Goal: Task Accomplishment & Management: Use online tool/utility

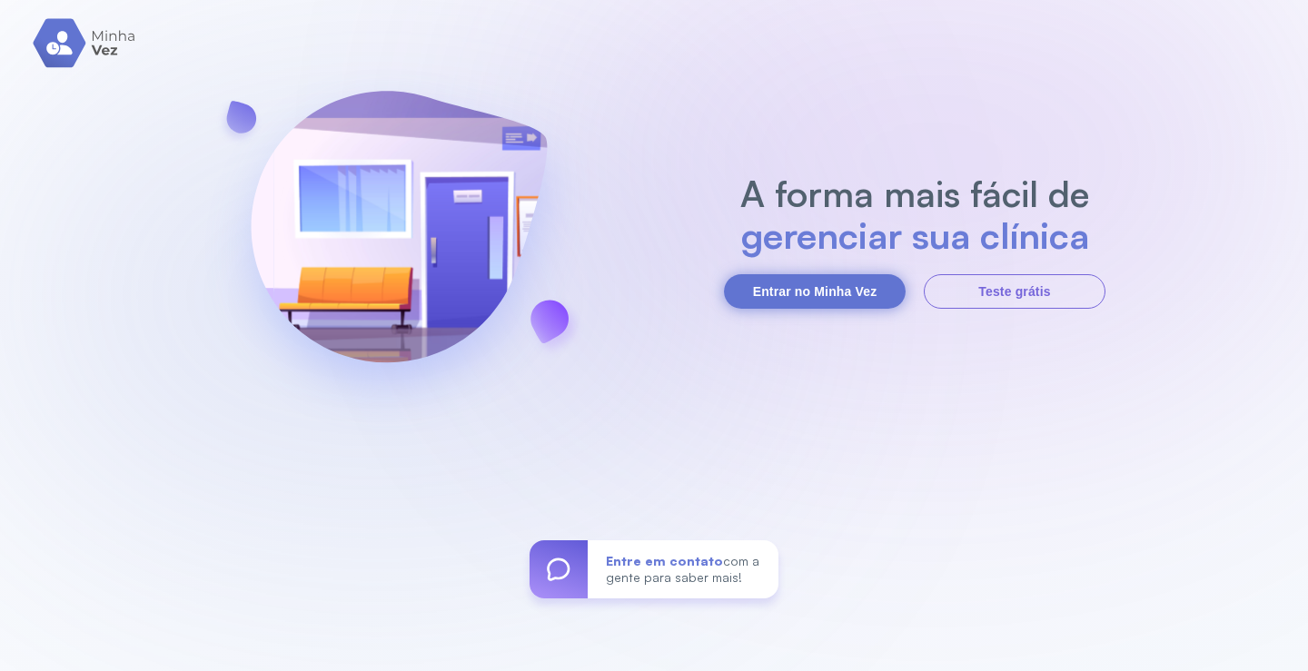
click at [868, 296] on button "Entrar no Minha Vez" at bounding box center [815, 291] width 182 height 35
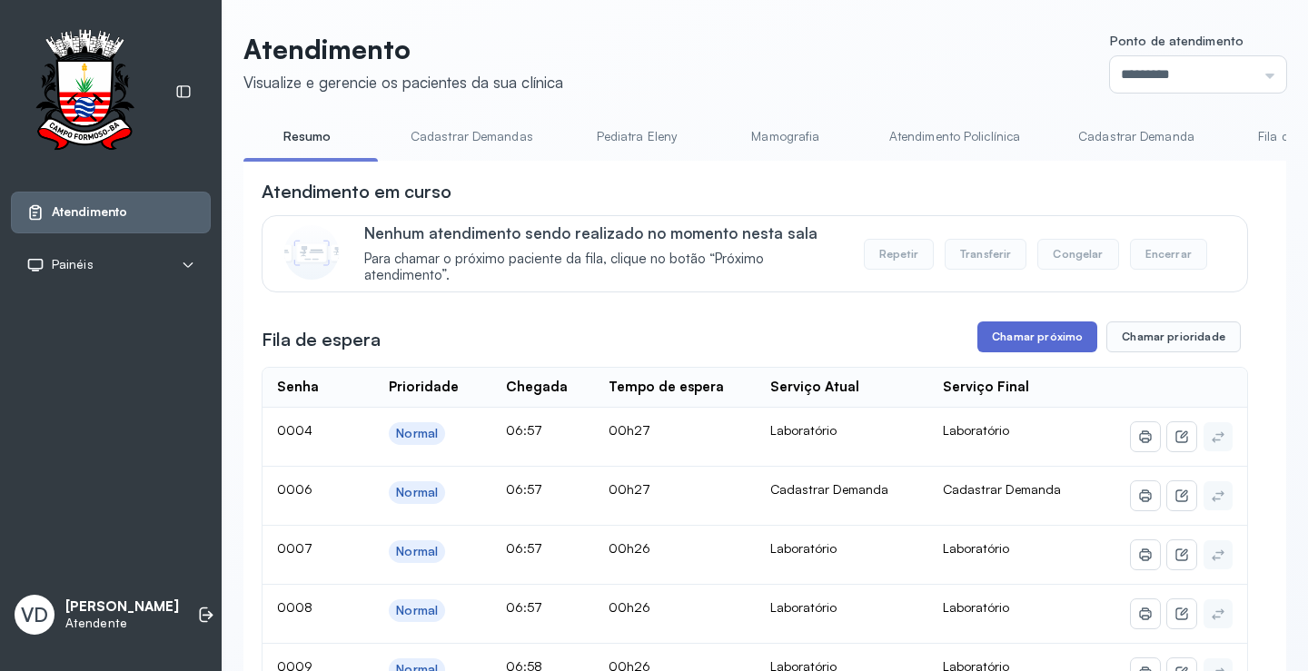
click at [1017, 338] on button "Chamar próximo" at bounding box center [1038, 337] width 120 height 31
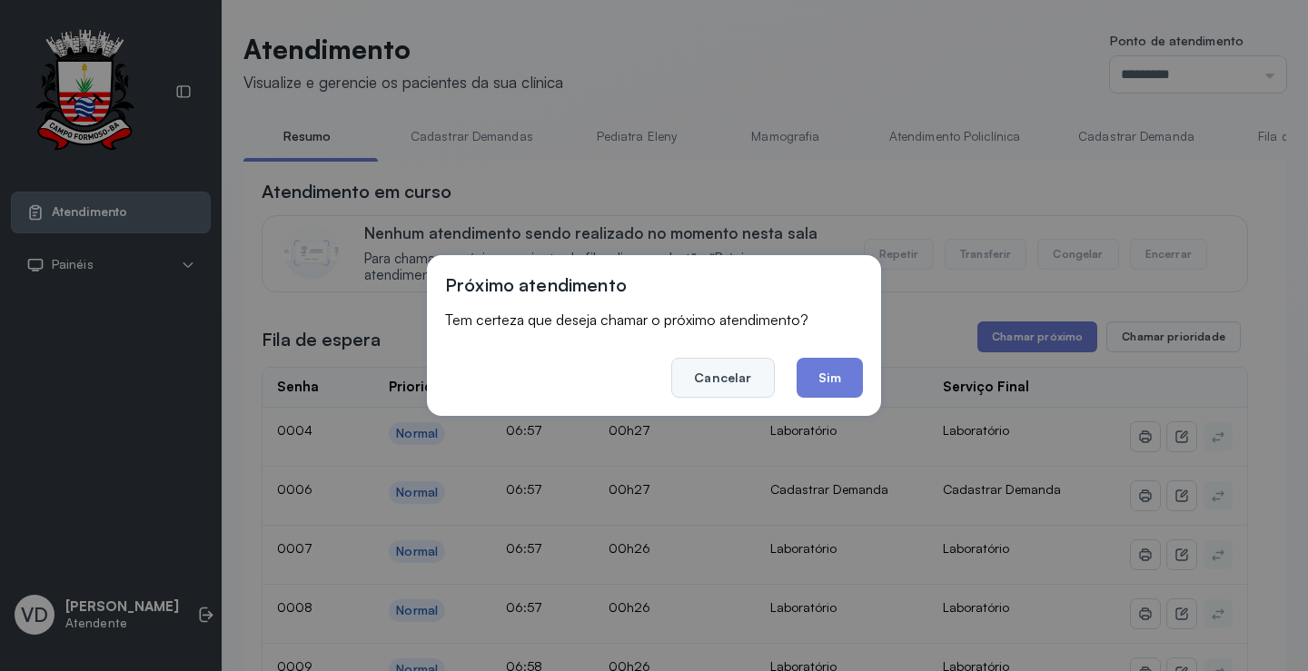
click at [739, 377] on button "Cancelar" at bounding box center [722, 378] width 103 height 40
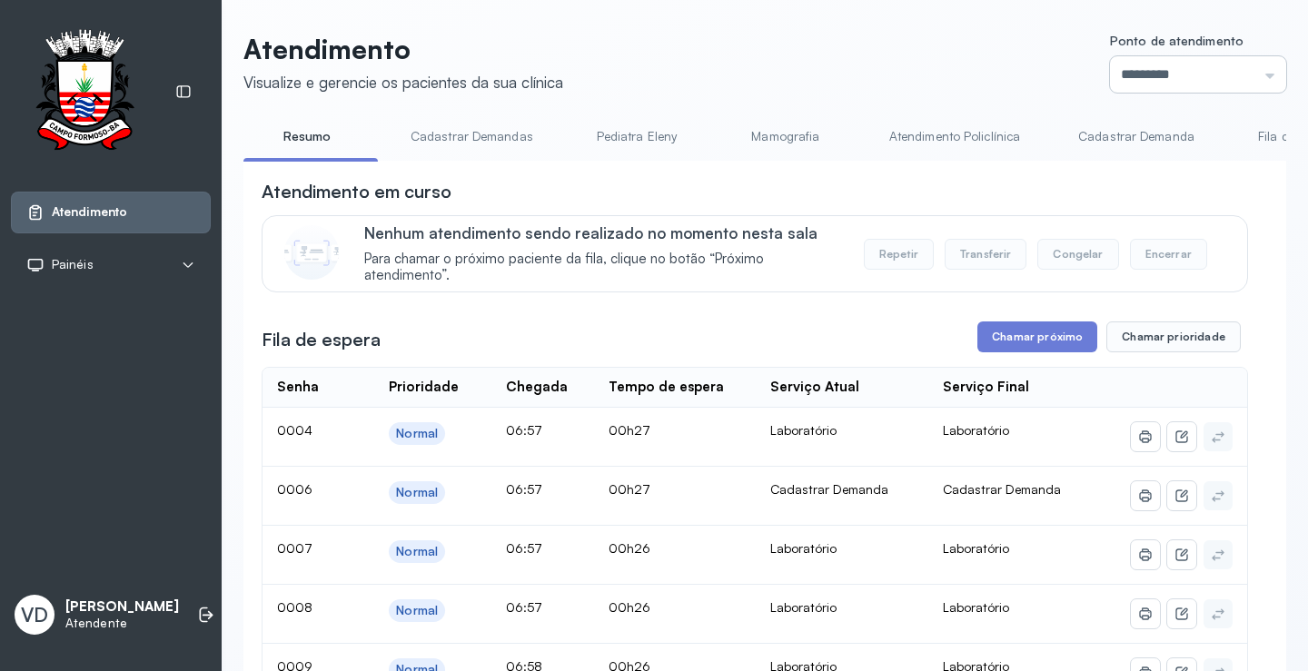
click at [1264, 78] on input "*********" at bounding box center [1198, 74] width 176 height 36
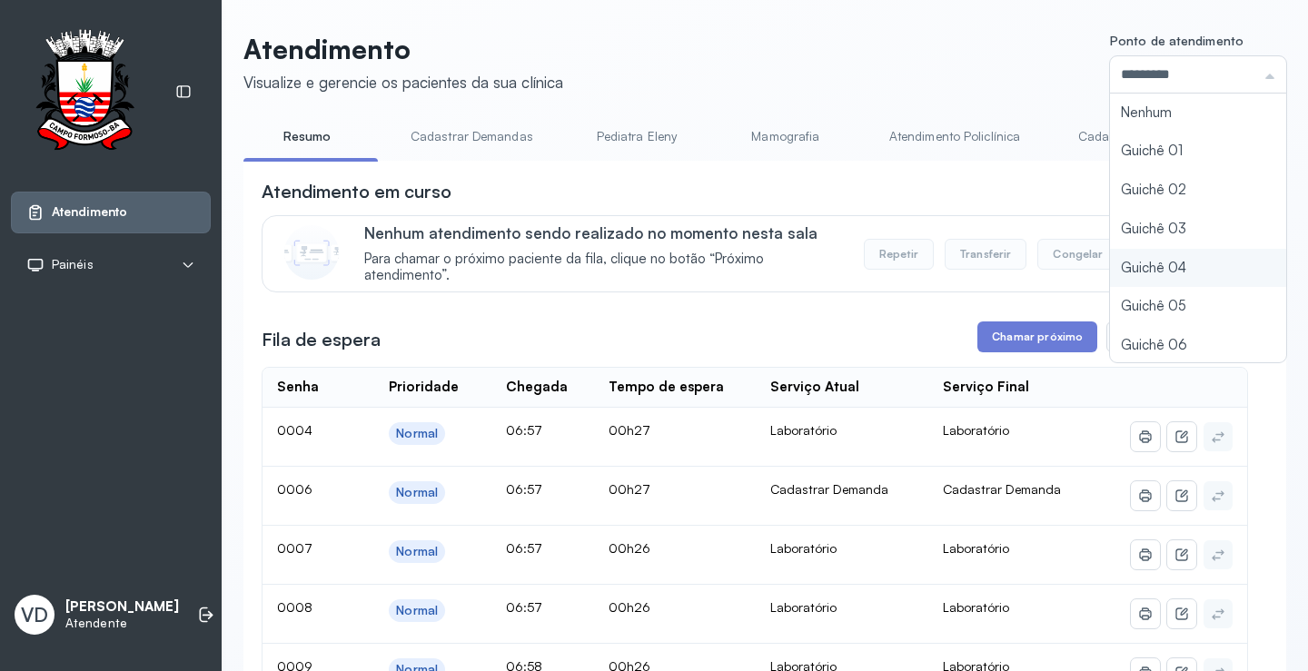
type input "*********"
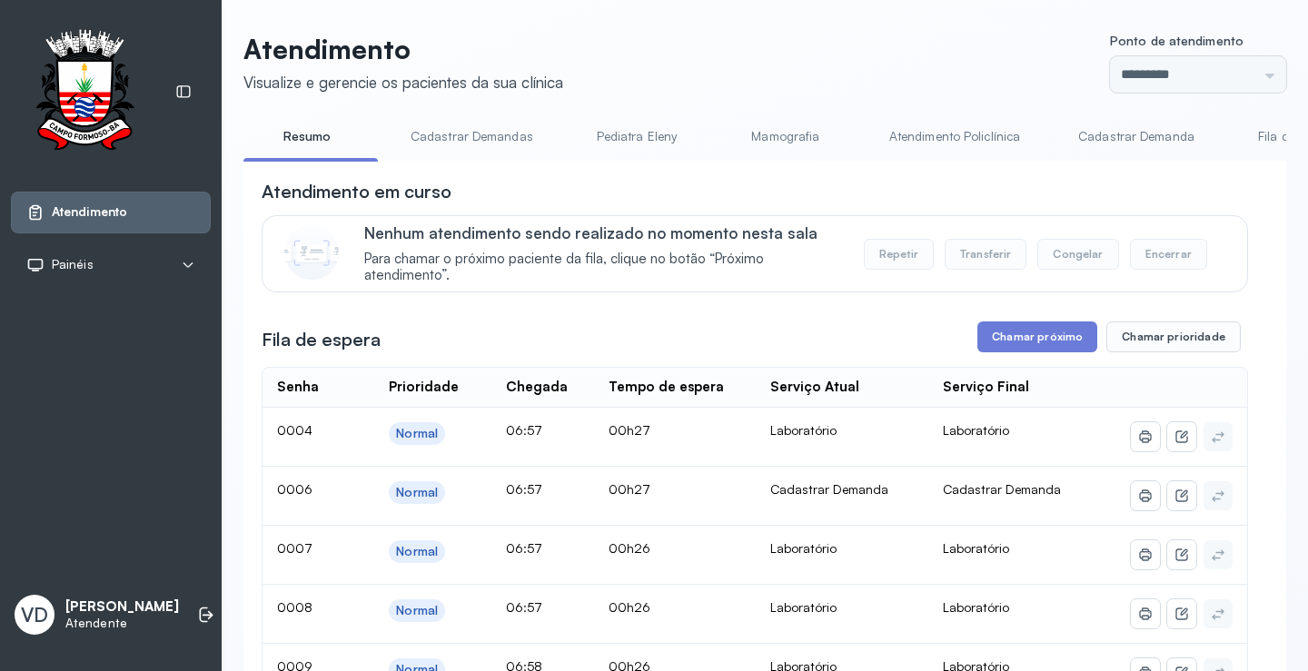
click at [1028, 346] on button "Chamar próximo" at bounding box center [1038, 337] width 120 height 31
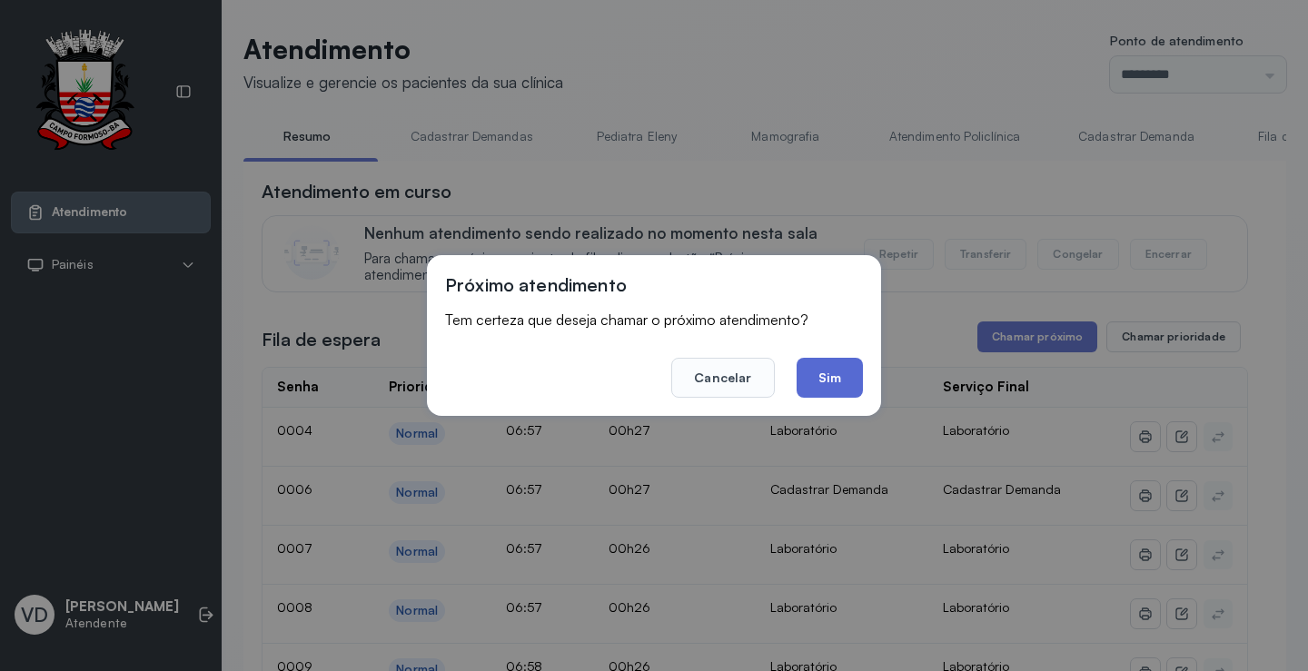
click at [836, 378] on button "Sim" at bounding box center [830, 378] width 66 height 40
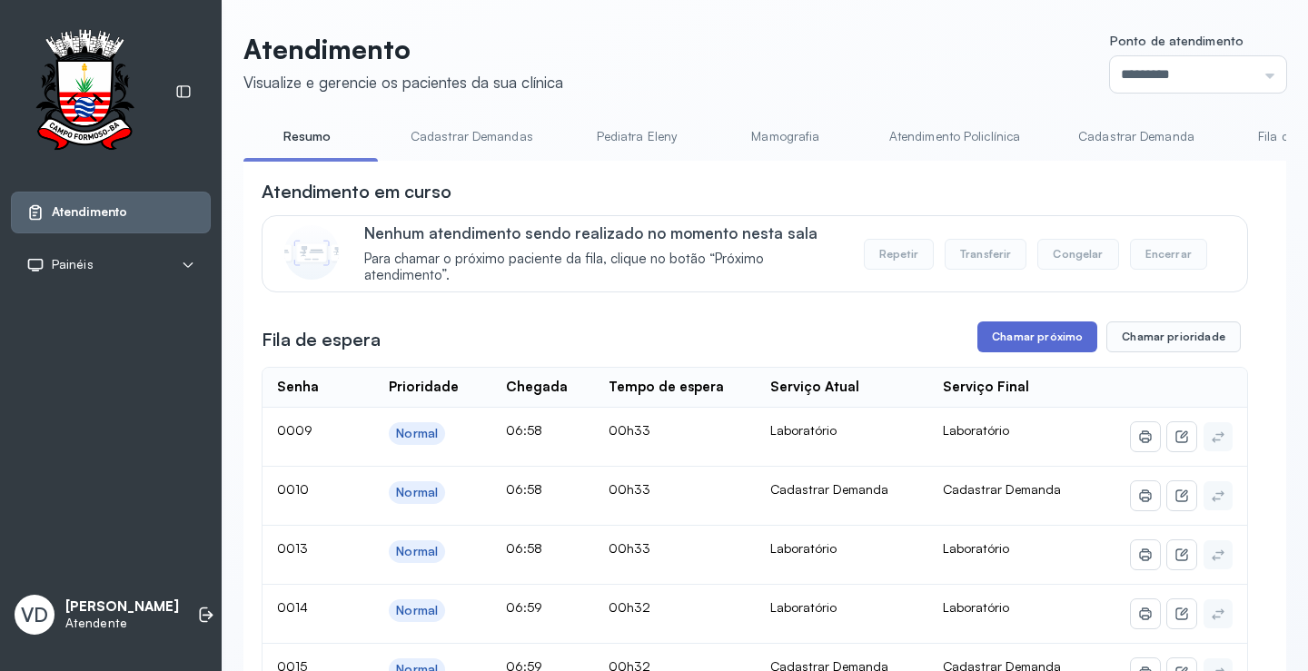
click at [1038, 338] on button "Chamar próximo" at bounding box center [1038, 337] width 120 height 31
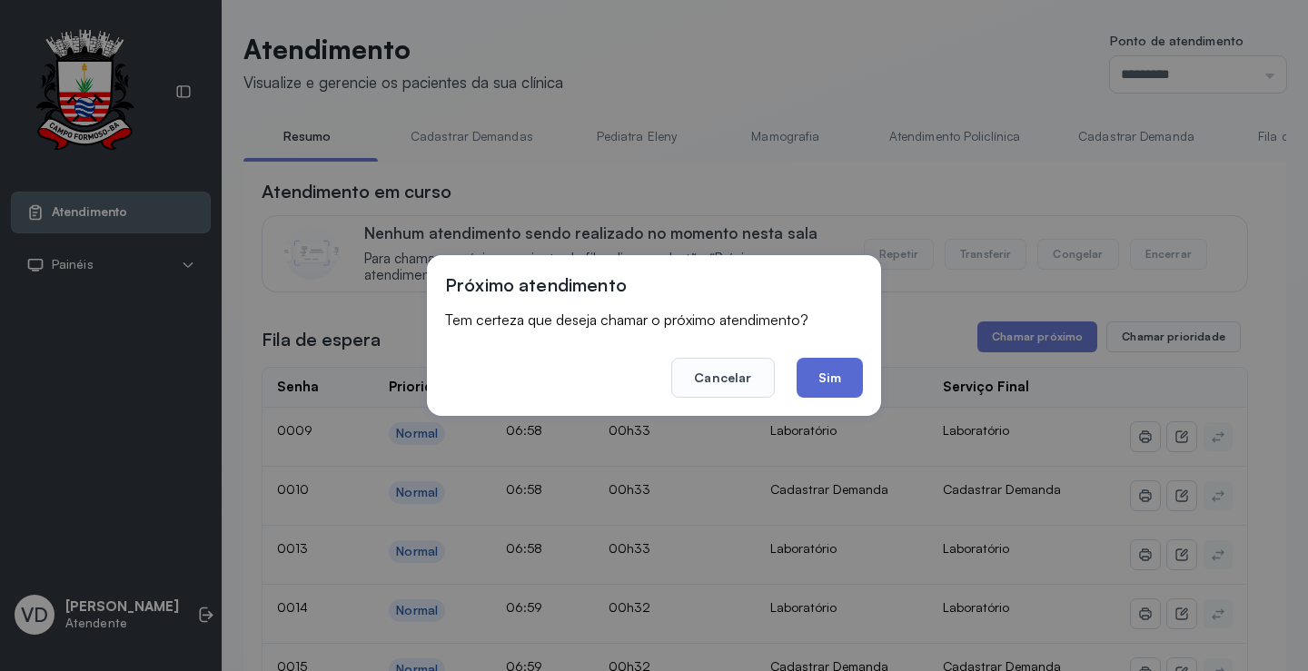
click at [851, 380] on button "Sim" at bounding box center [830, 378] width 66 height 40
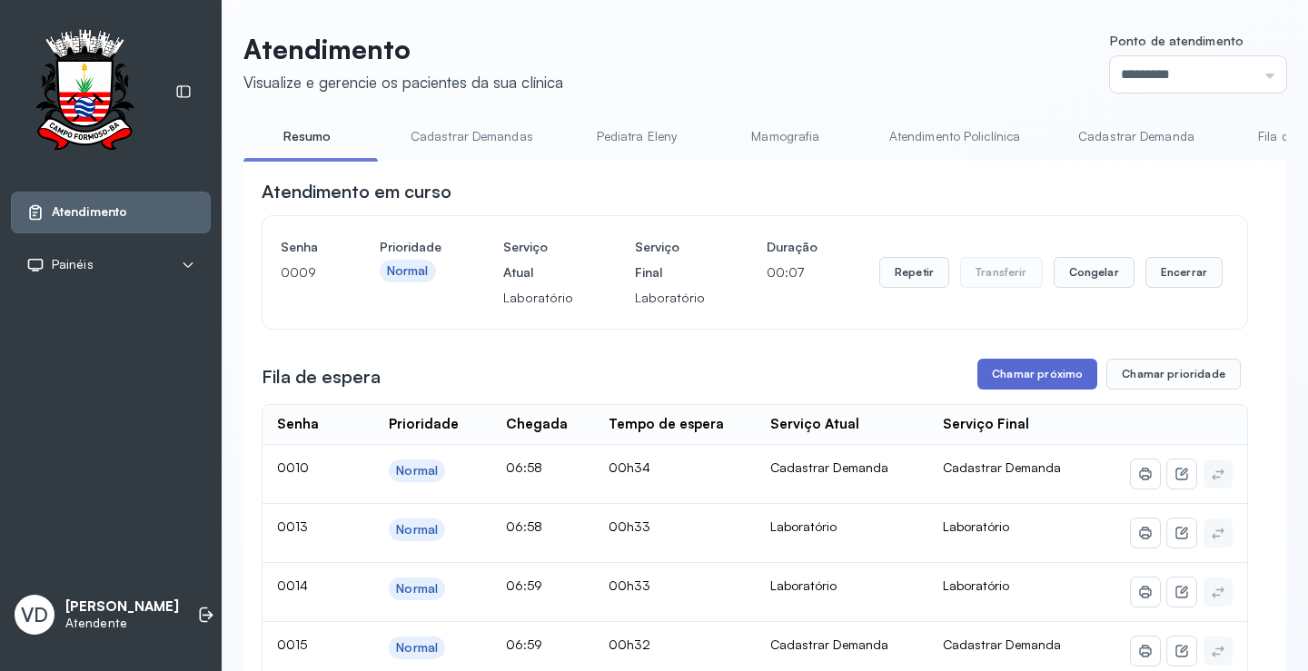
click at [1001, 371] on button "Chamar próximo" at bounding box center [1038, 374] width 120 height 31
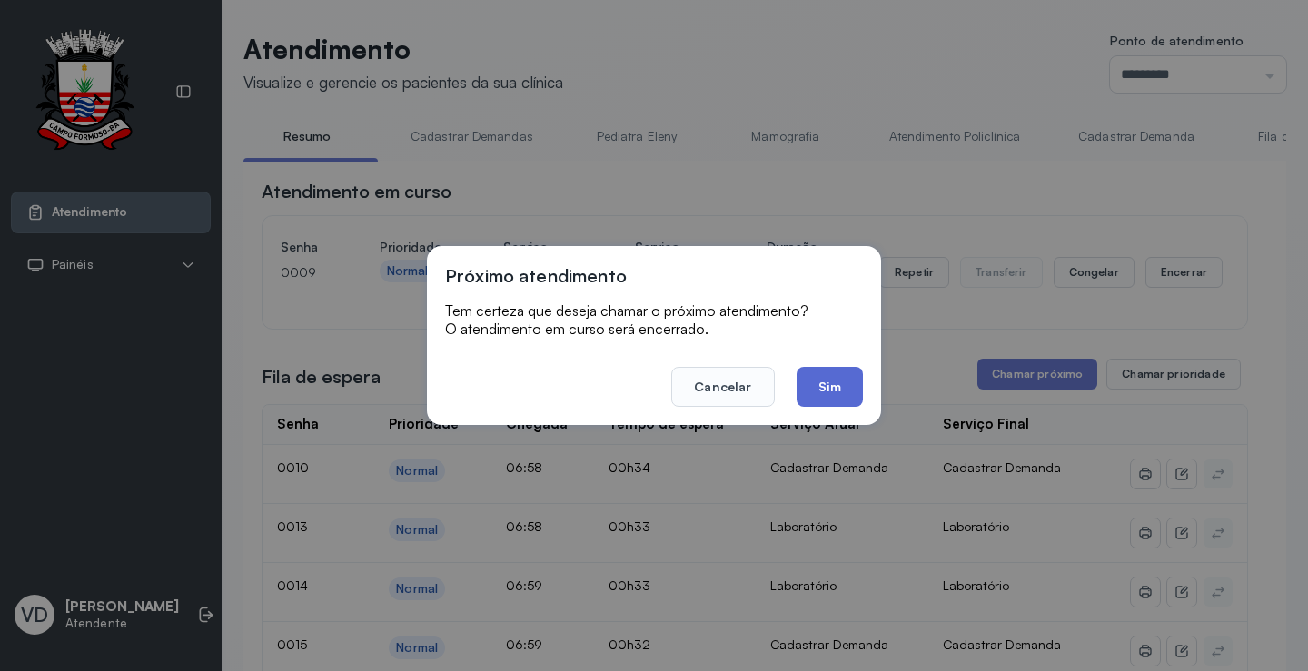
click at [860, 376] on button "Sim" at bounding box center [830, 387] width 66 height 40
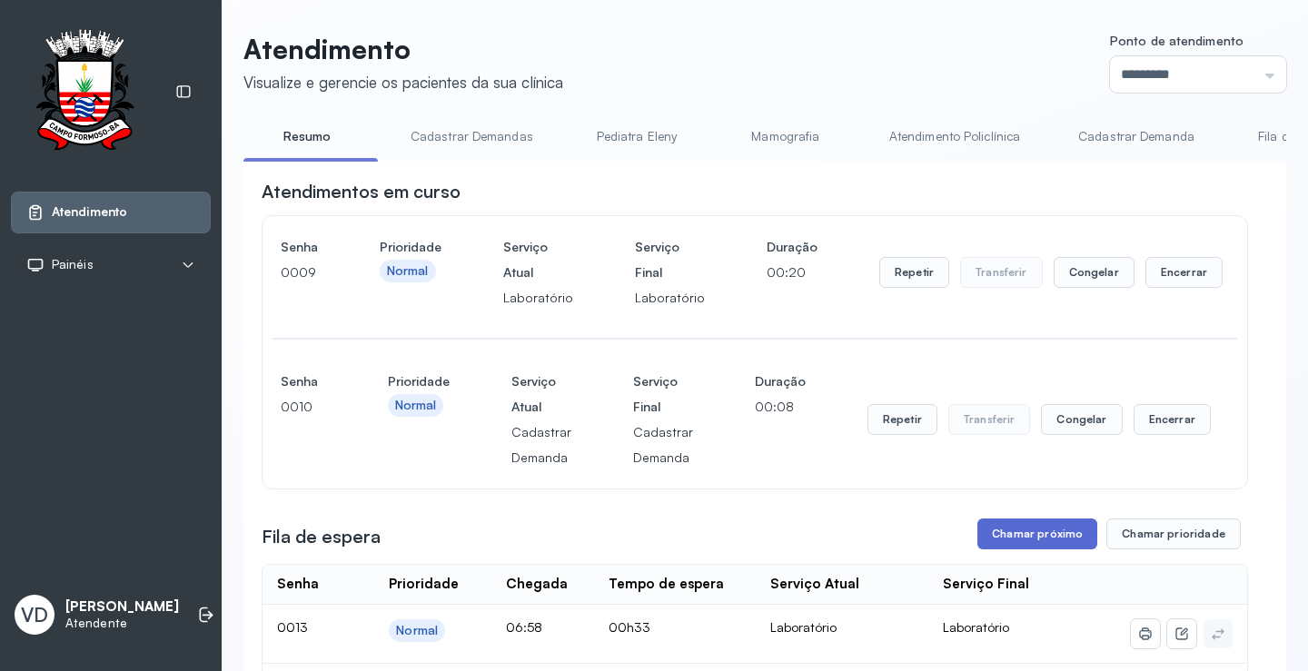
click at [1040, 529] on button "Chamar próximo" at bounding box center [1038, 534] width 120 height 31
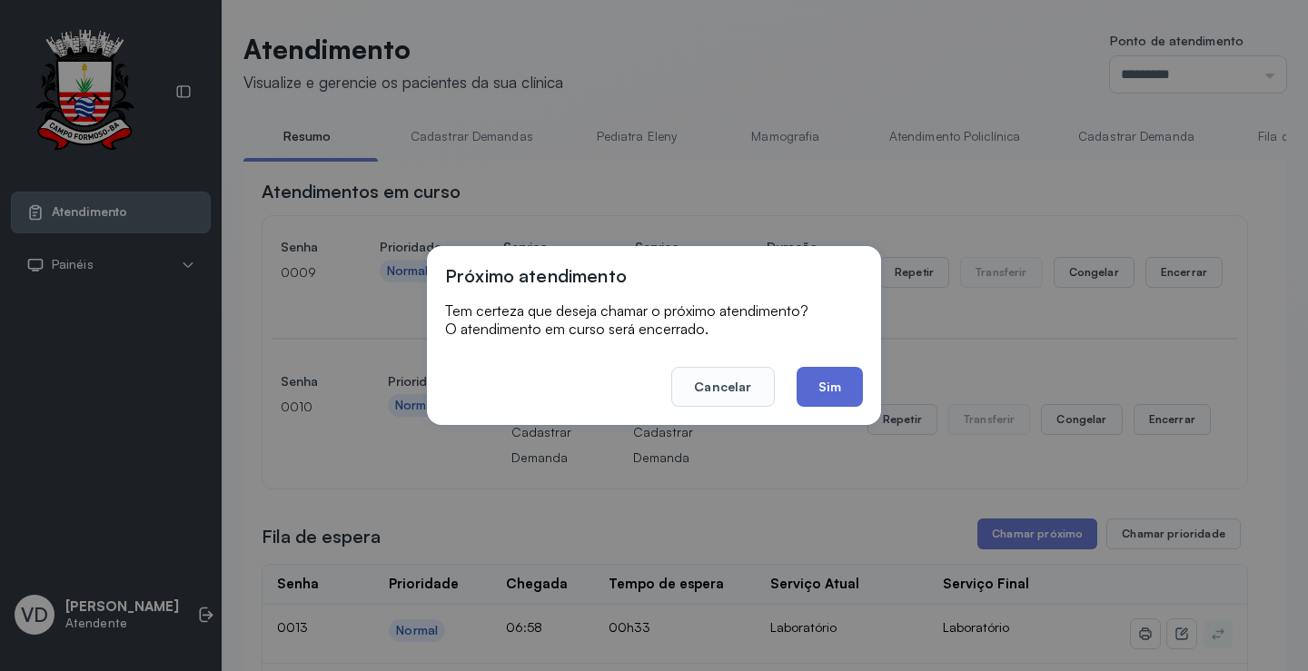
click at [812, 392] on button "Sim" at bounding box center [830, 387] width 66 height 40
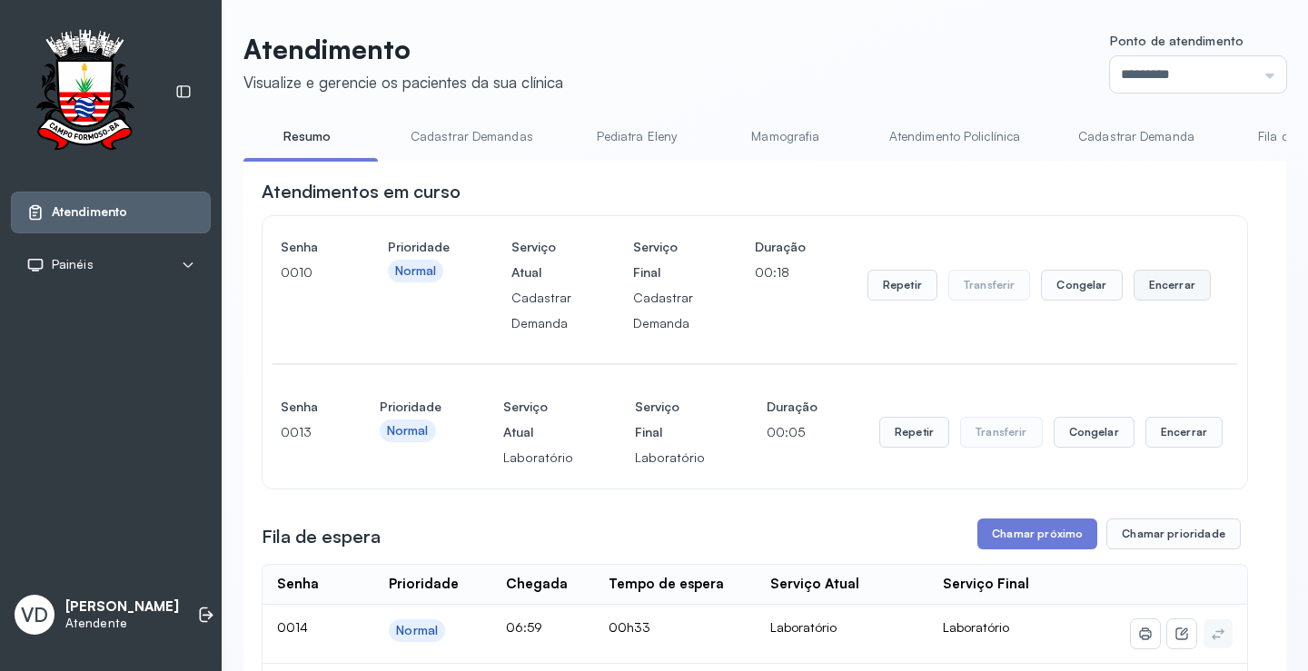
click at [1161, 294] on button "Encerrar" at bounding box center [1172, 285] width 77 height 31
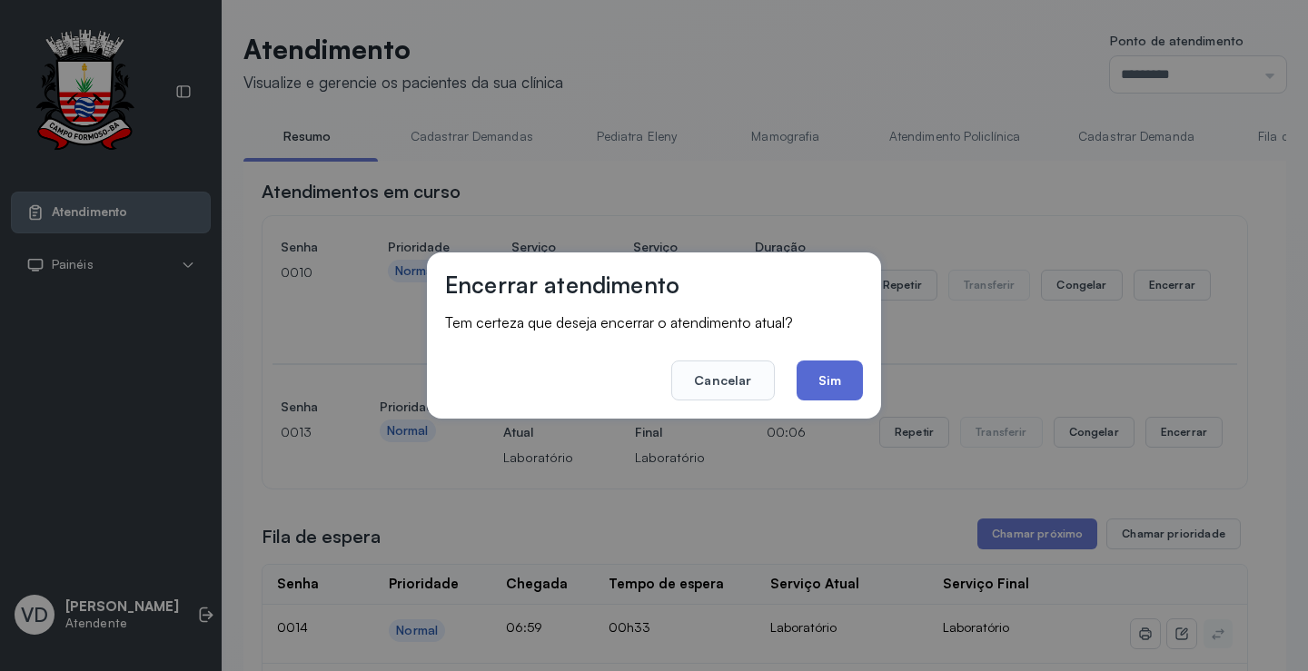
click at [849, 372] on button "Sim" at bounding box center [830, 381] width 66 height 40
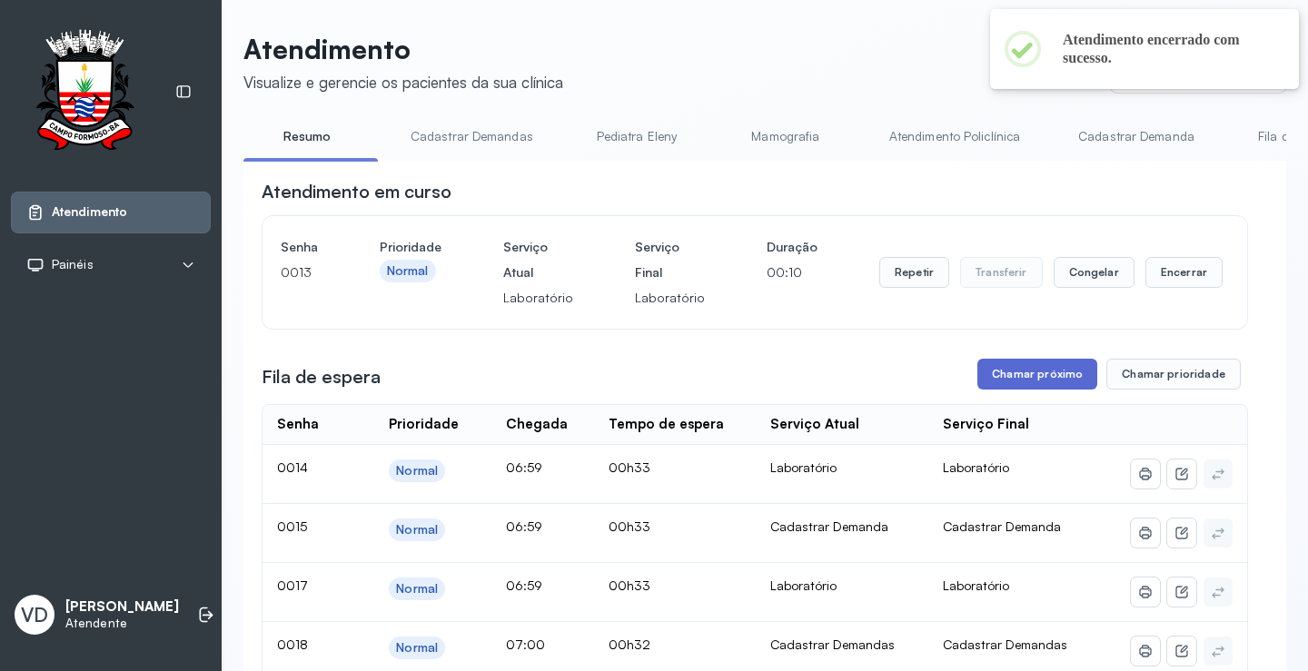
click at [1037, 381] on button "Chamar próximo" at bounding box center [1038, 374] width 120 height 31
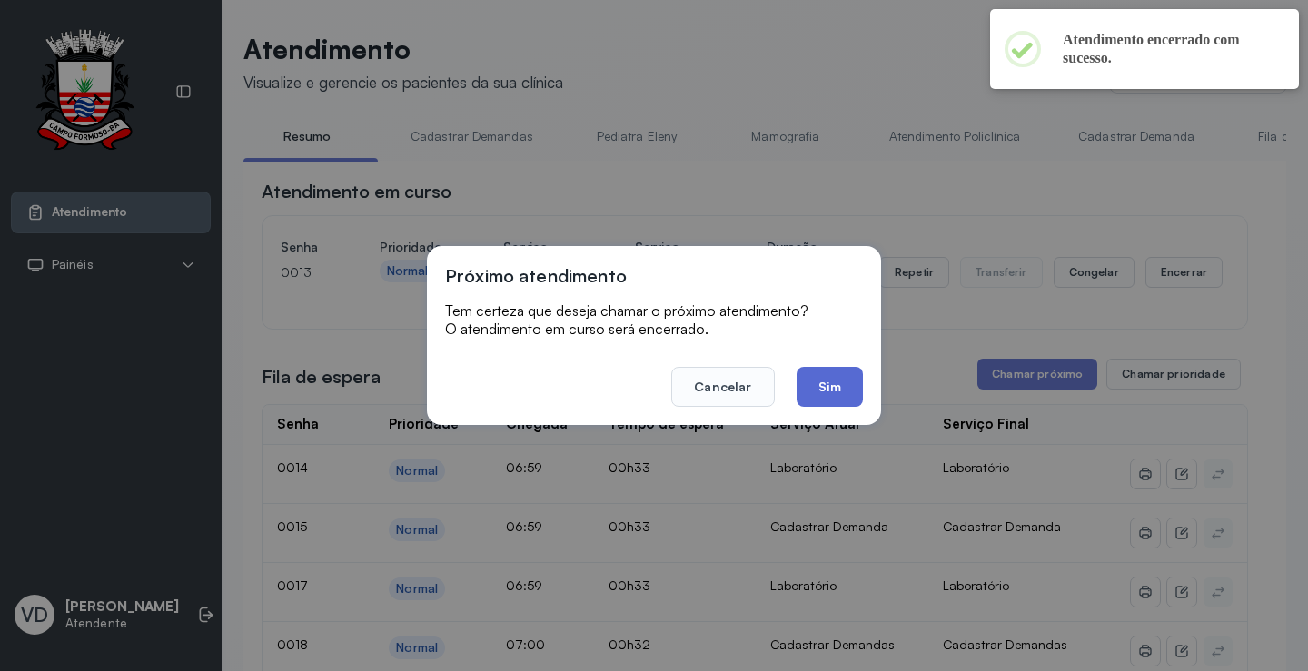
click at [828, 383] on button "Sim" at bounding box center [830, 387] width 66 height 40
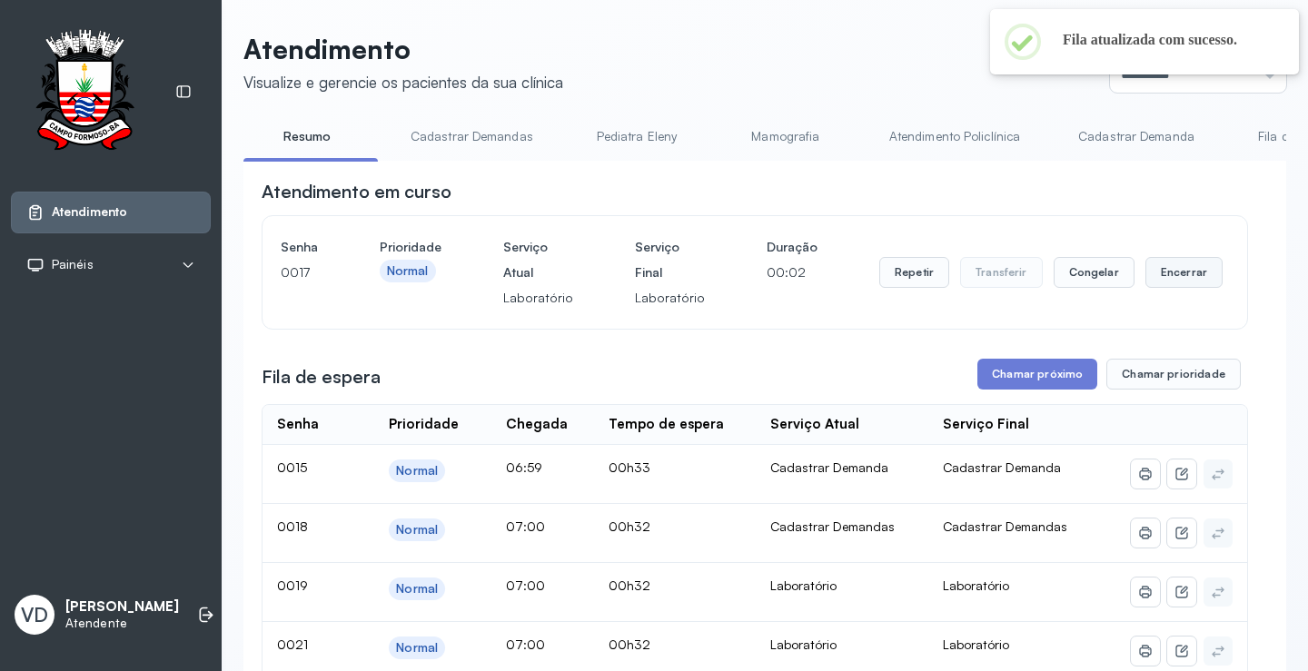
click at [1171, 273] on button "Encerrar" at bounding box center [1184, 272] width 77 height 31
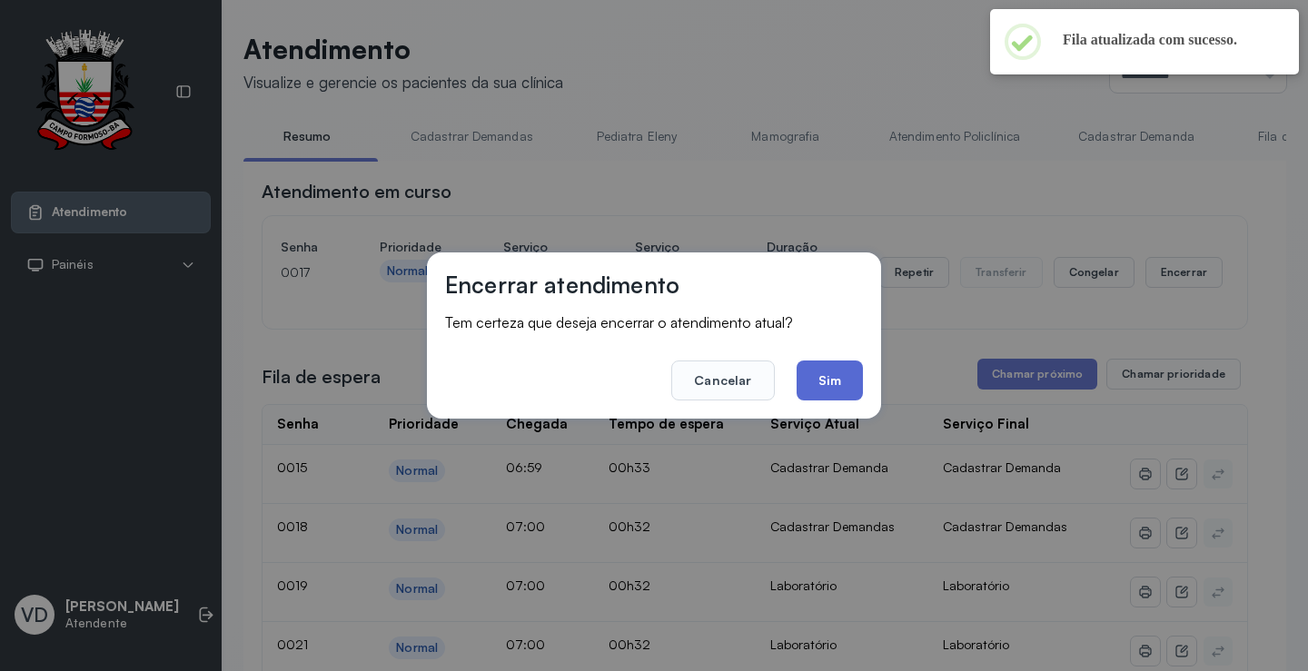
click at [842, 372] on button "Sim" at bounding box center [830, 381] width 66 height 40
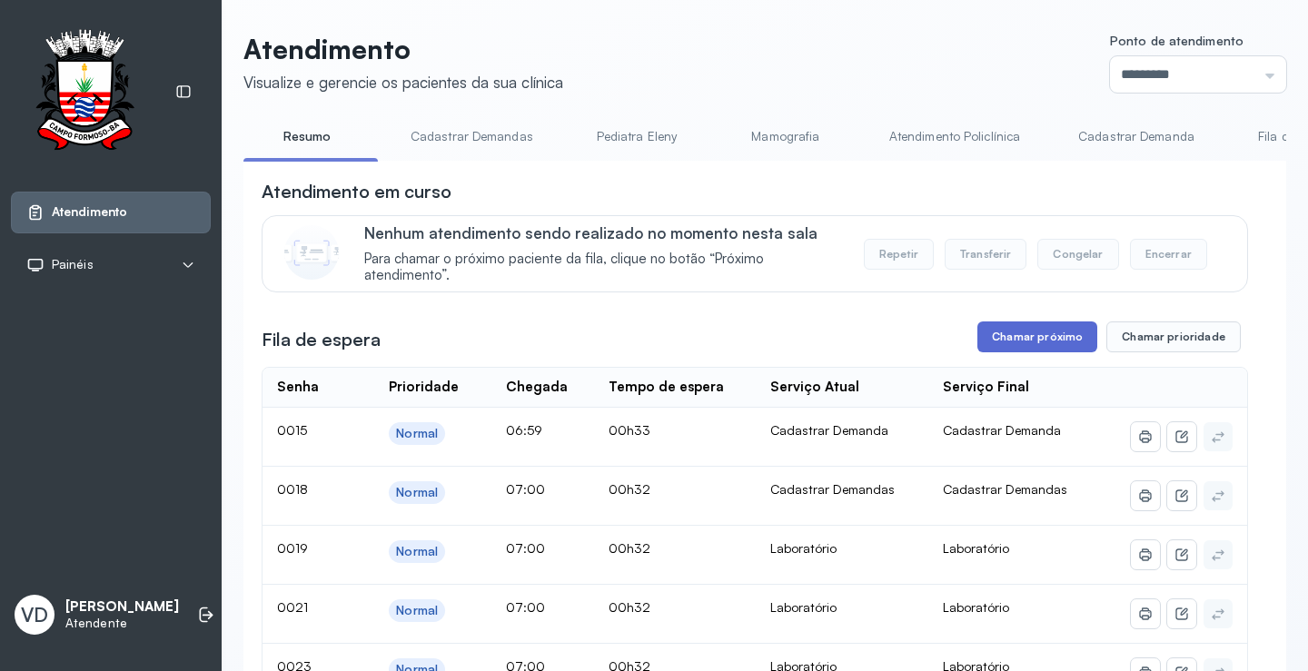
click at [1018, 346] on button "Chamar próximo" at bounding box center [1038, 337] width 120 height 31
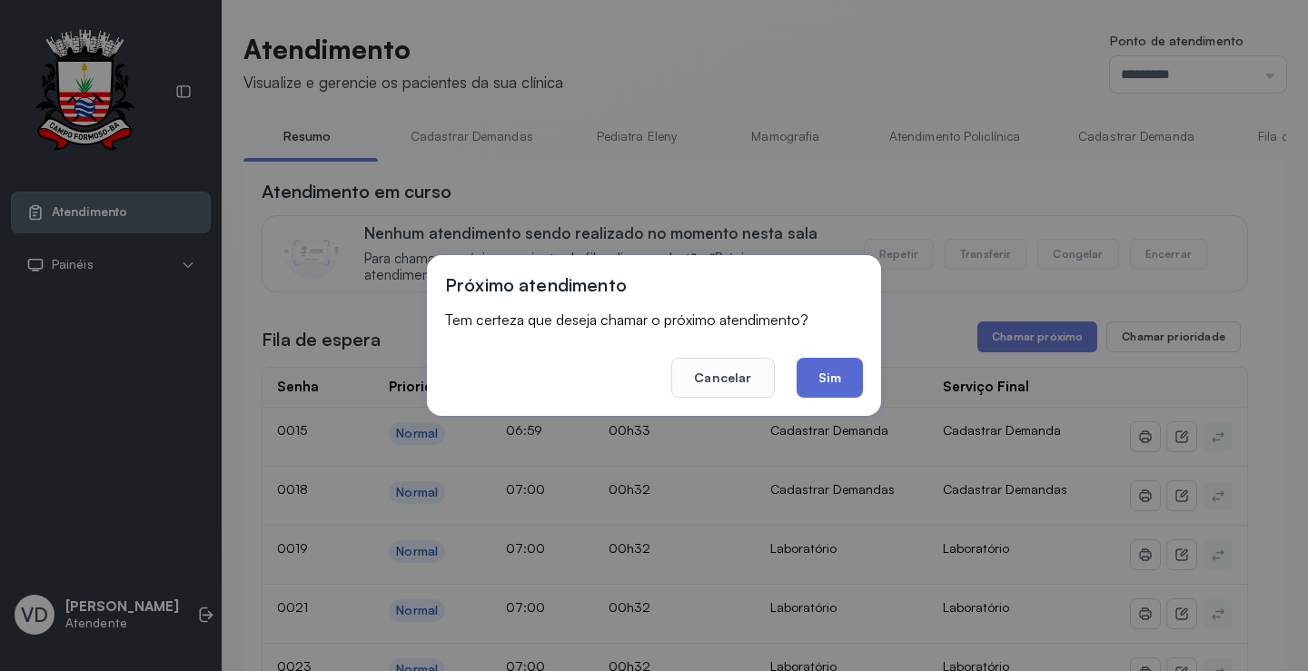
click at [849, 371] on button "Sim" at bounding box center [830, 378] width 66 height 40
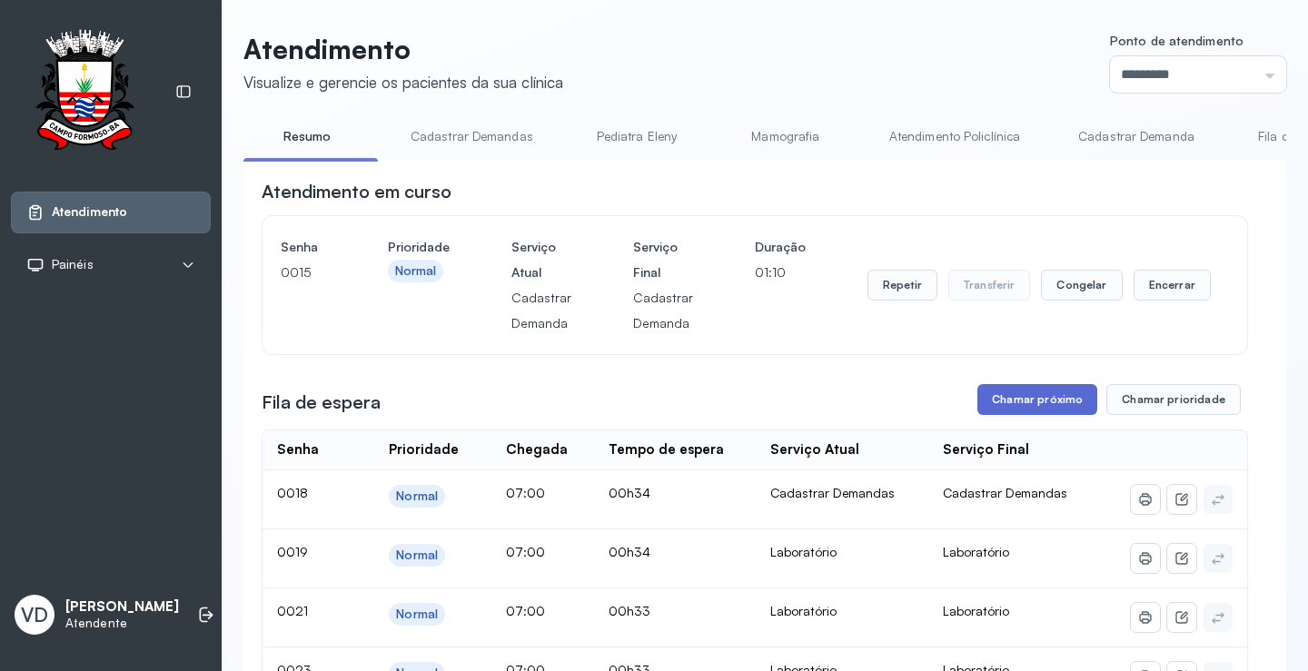
click at [1025, 410] on button "Chamar próximo" at bounding box center [1038, 399] width 120 height 31
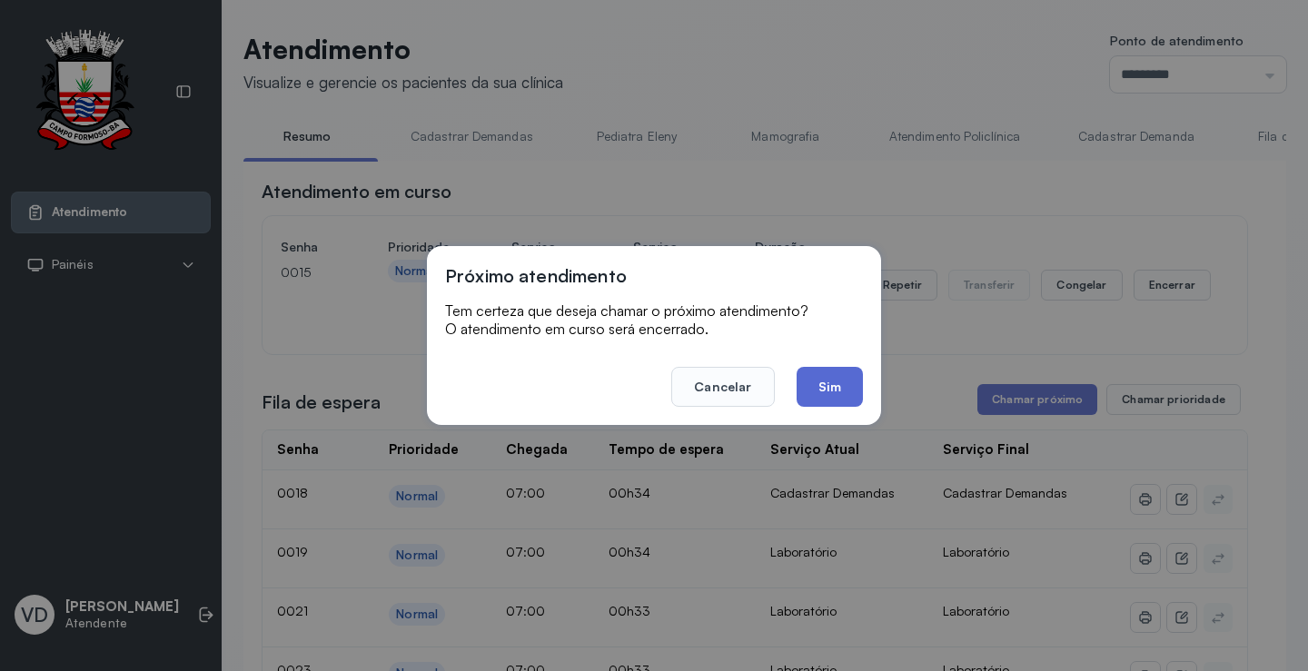
click at [839, 386] on button "Sim" at bounding box center [830, 387] width 66 height 40
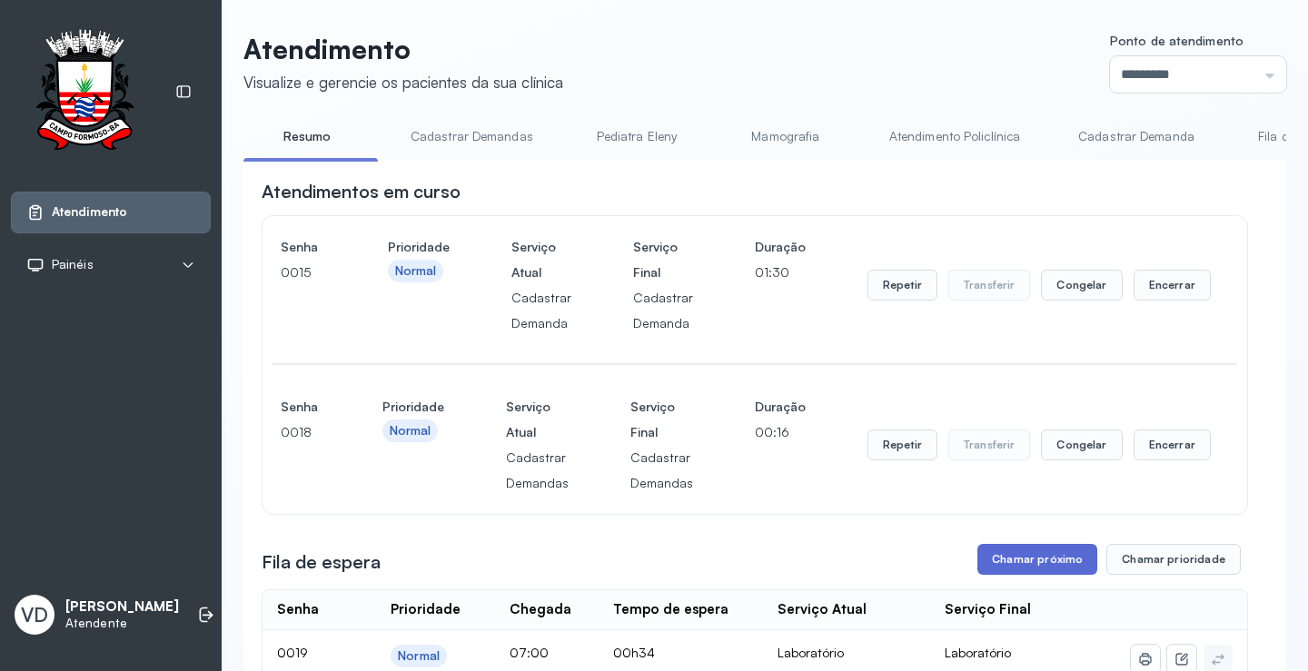
click at [1015, 561] on button "Chamar próximo" at bounding box center [1038, 559] width 120 height 31
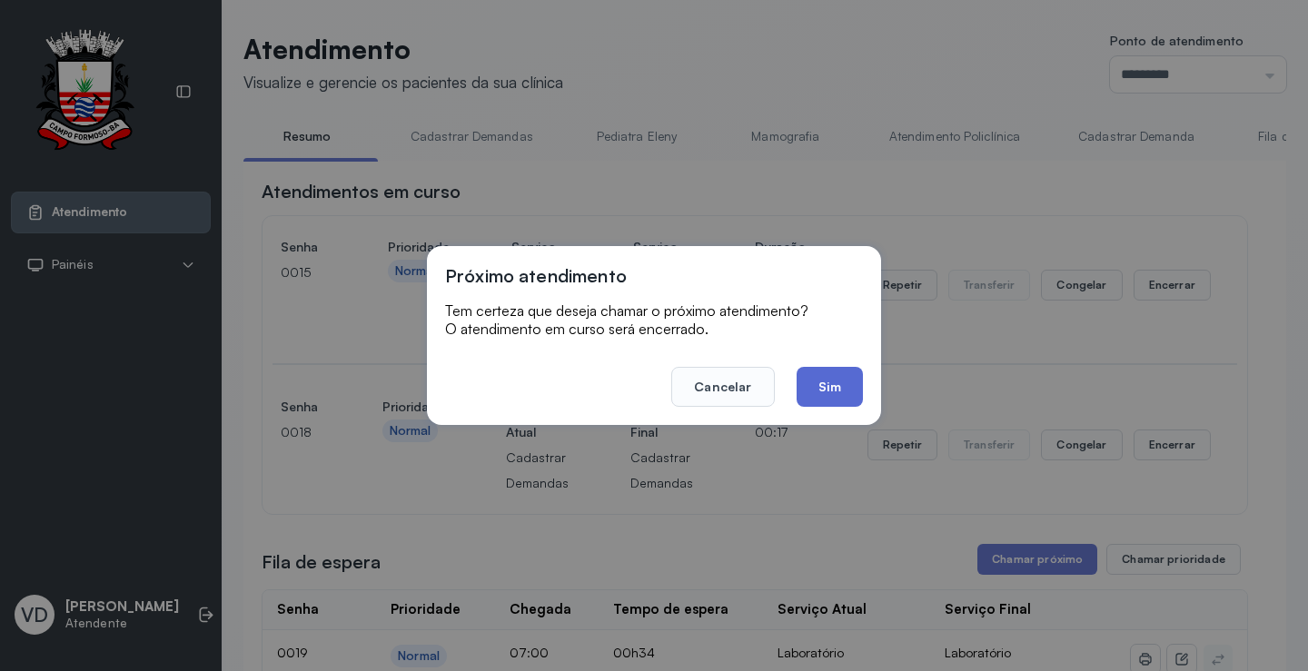
click at [848, 384] on button "Sim" at bounding box center [830, 387] width 66 height 40
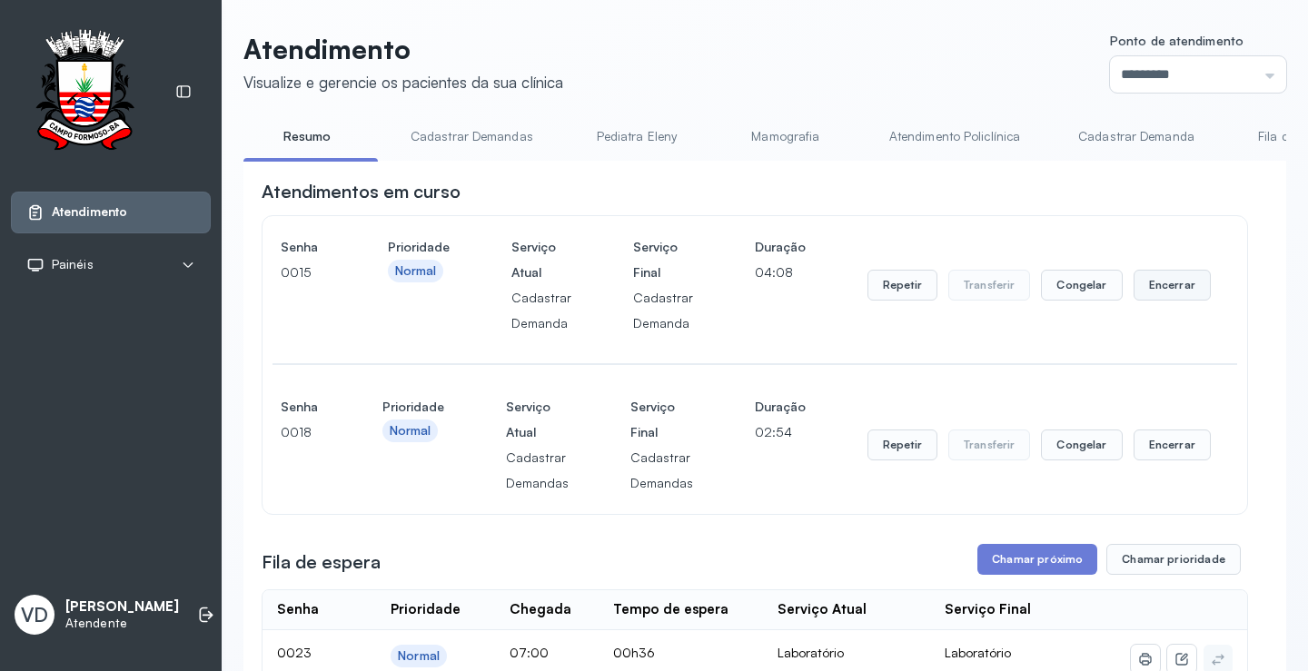
click at [1150, 293] on button "Encerrar" at bounding box center [1172, 285] width 77 height 31
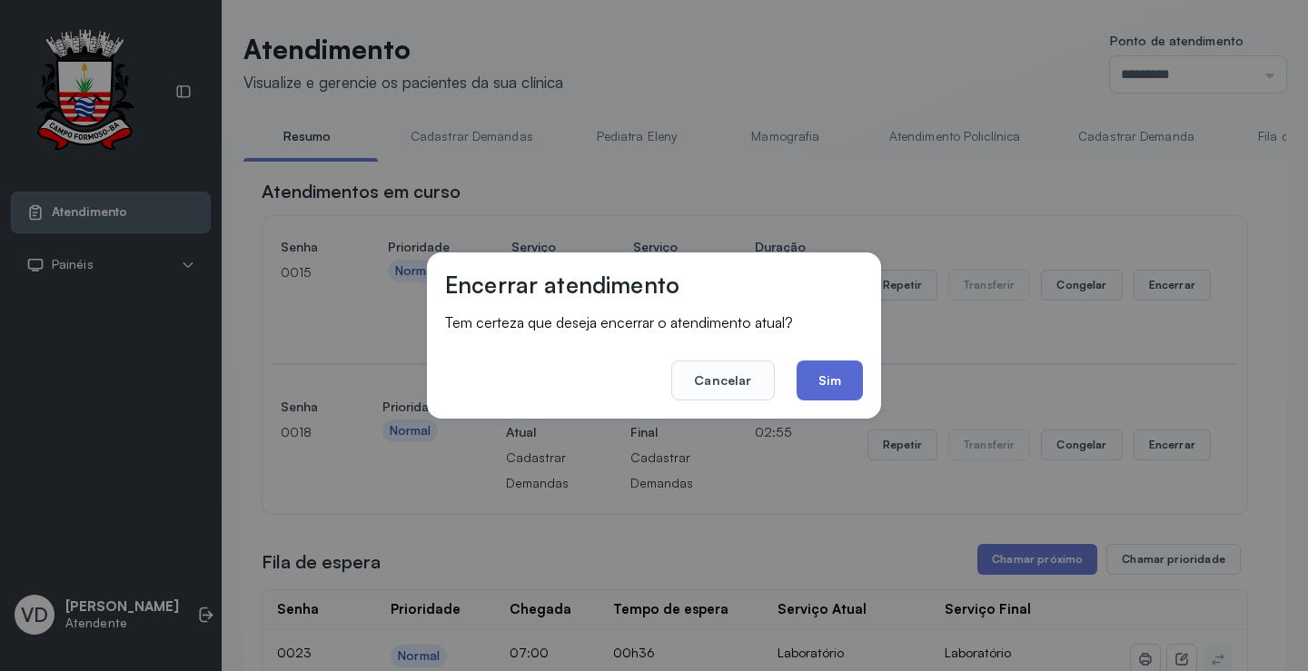
click at [844, 361] on button "Sim" at bounding box center [830, 381] width 66 height 40
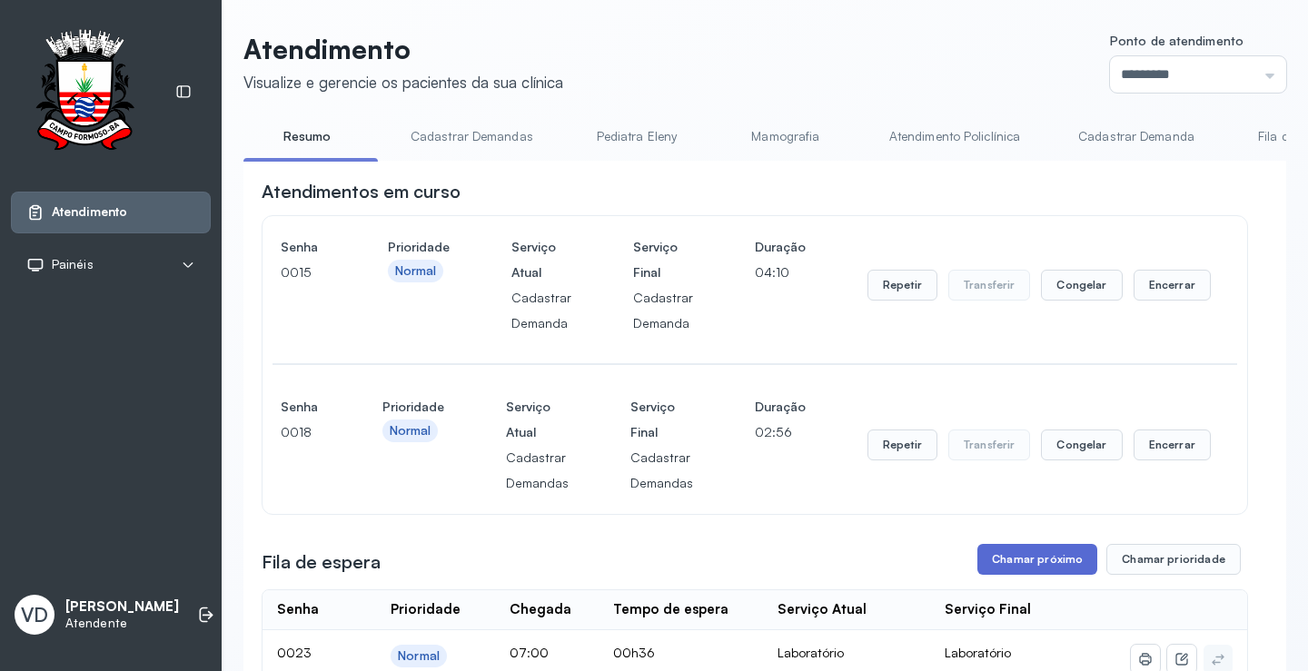
click at [994, 558] on button "Chamar próximo" at bounding box center [1038, 559] width 120 height 31
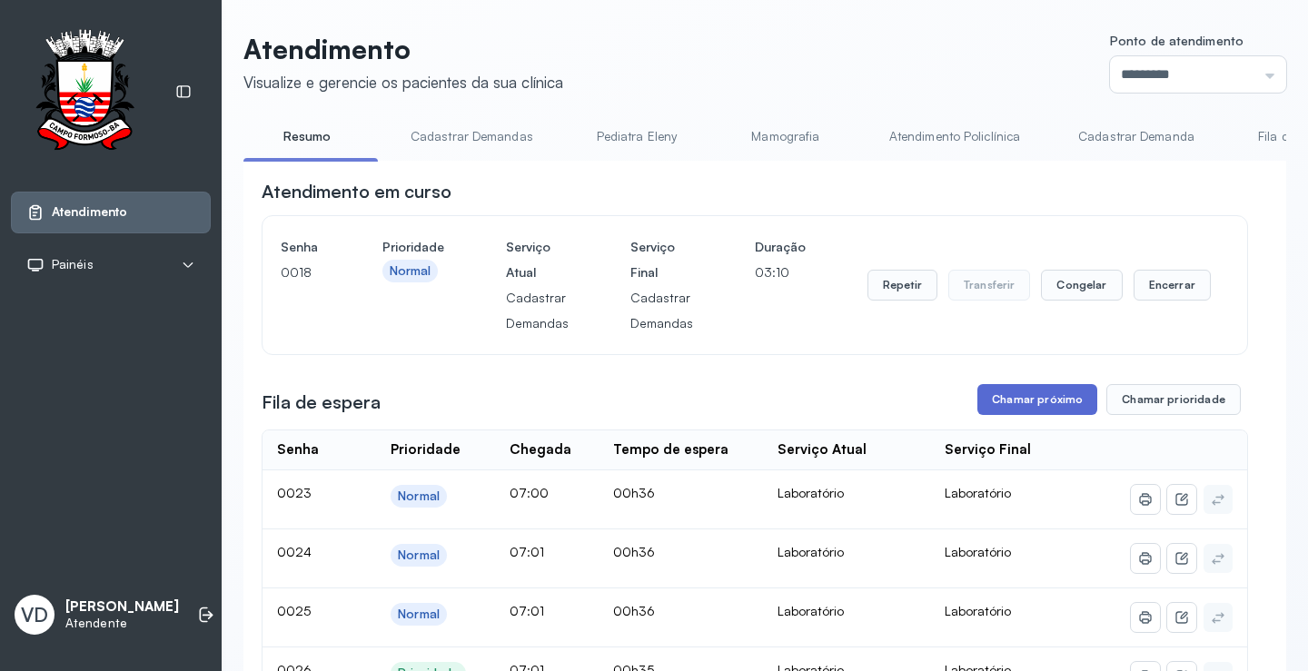
click at [1020, 406] on button "Chamar próximo" at bounding box center [1038, 399] width 120 height 31
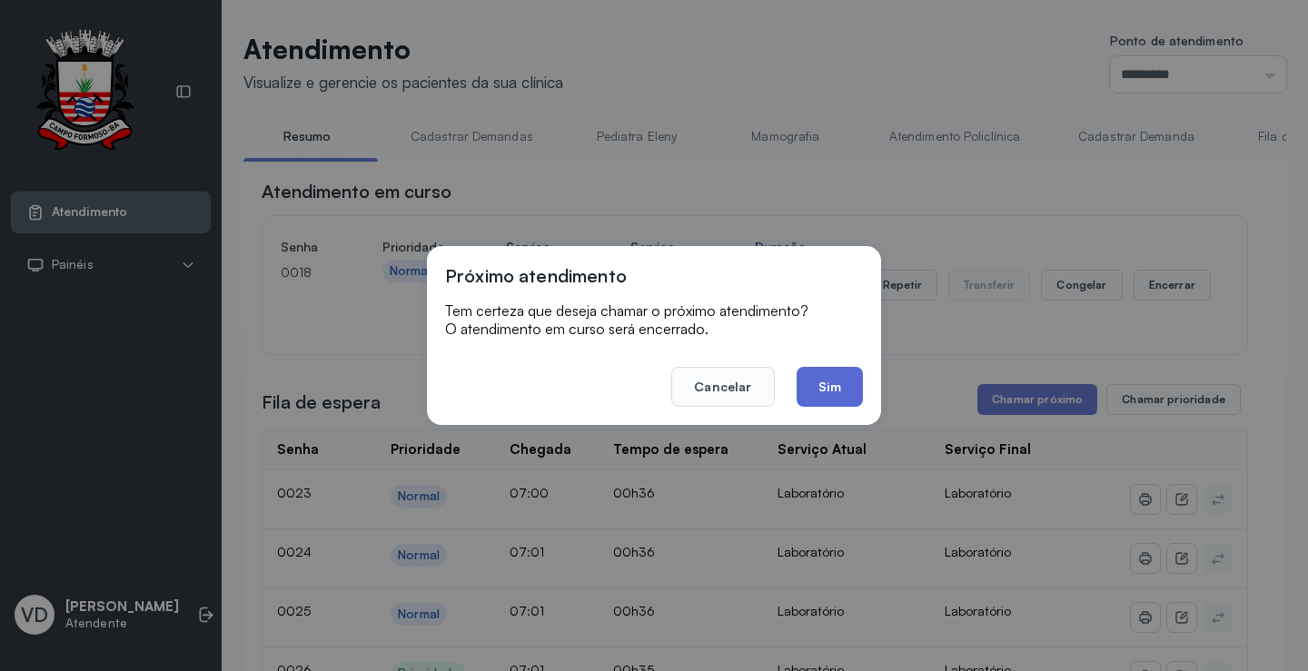
click at [804, 391] on button "Sim" at bounding box center [830, 387] width 66 height 40
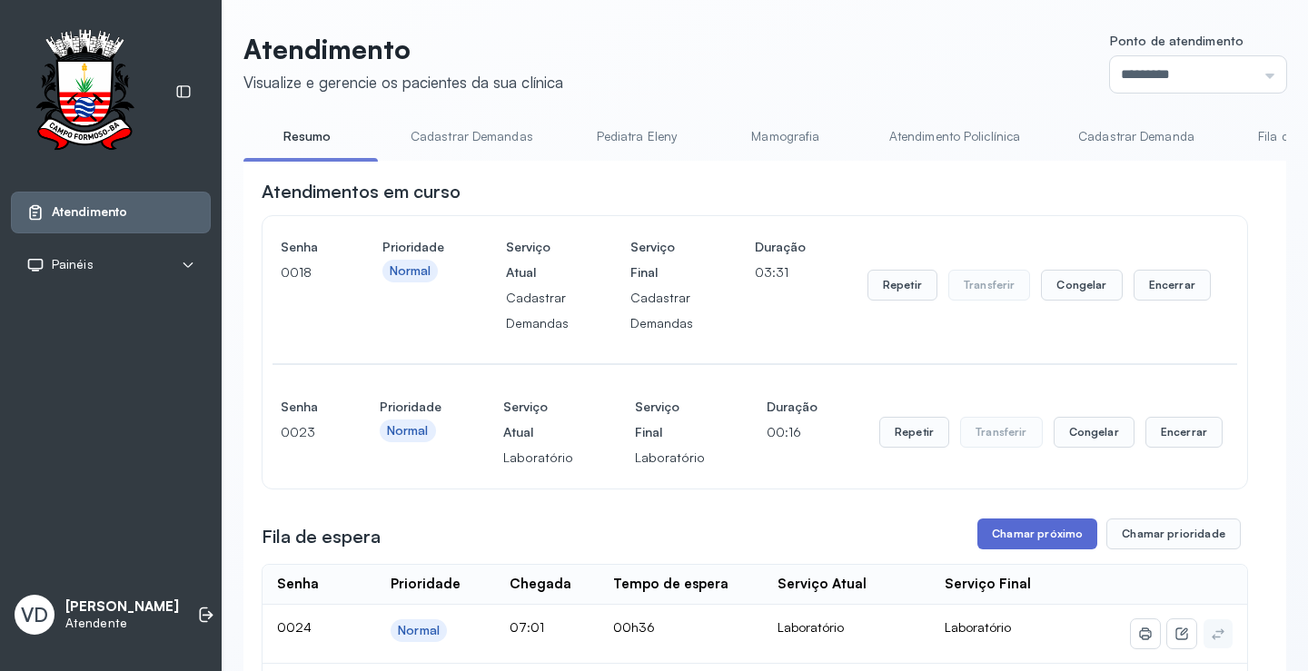
click at [999, 531] on button "Chamar próximo" at bounding box center [1038, 534] width 120 height 31
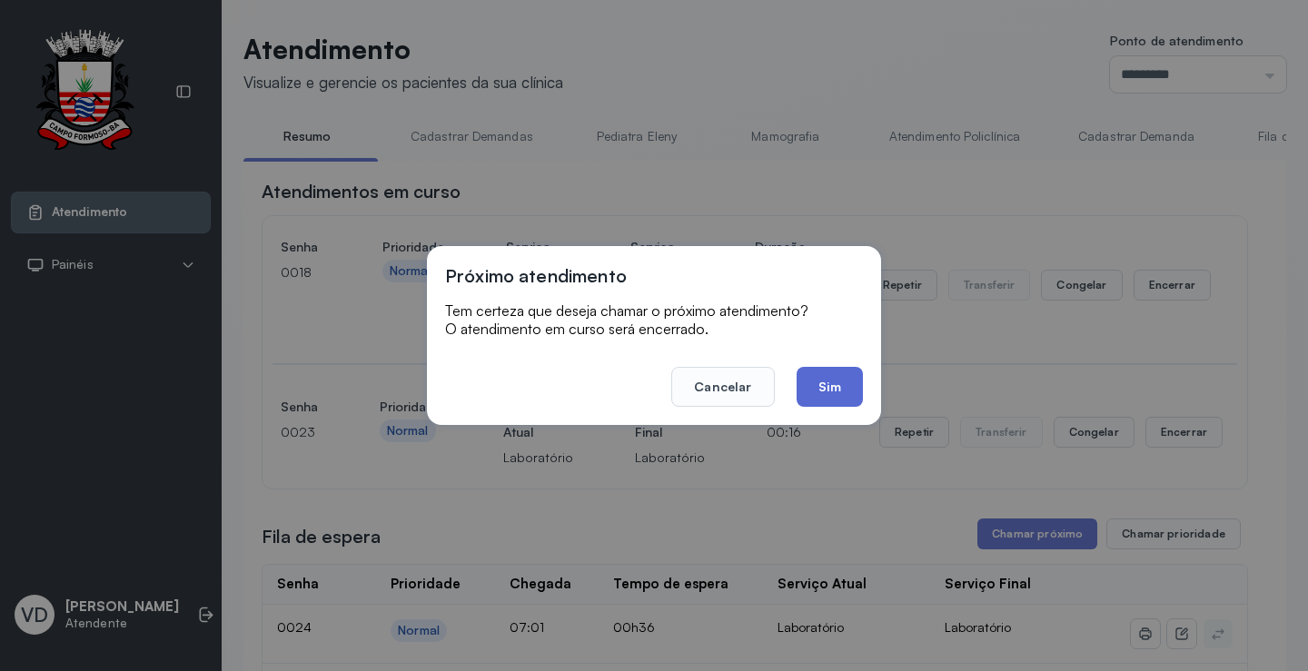
click at [810, 391] on button "Sim" at bounding box center [830, 387] width 66 height 40
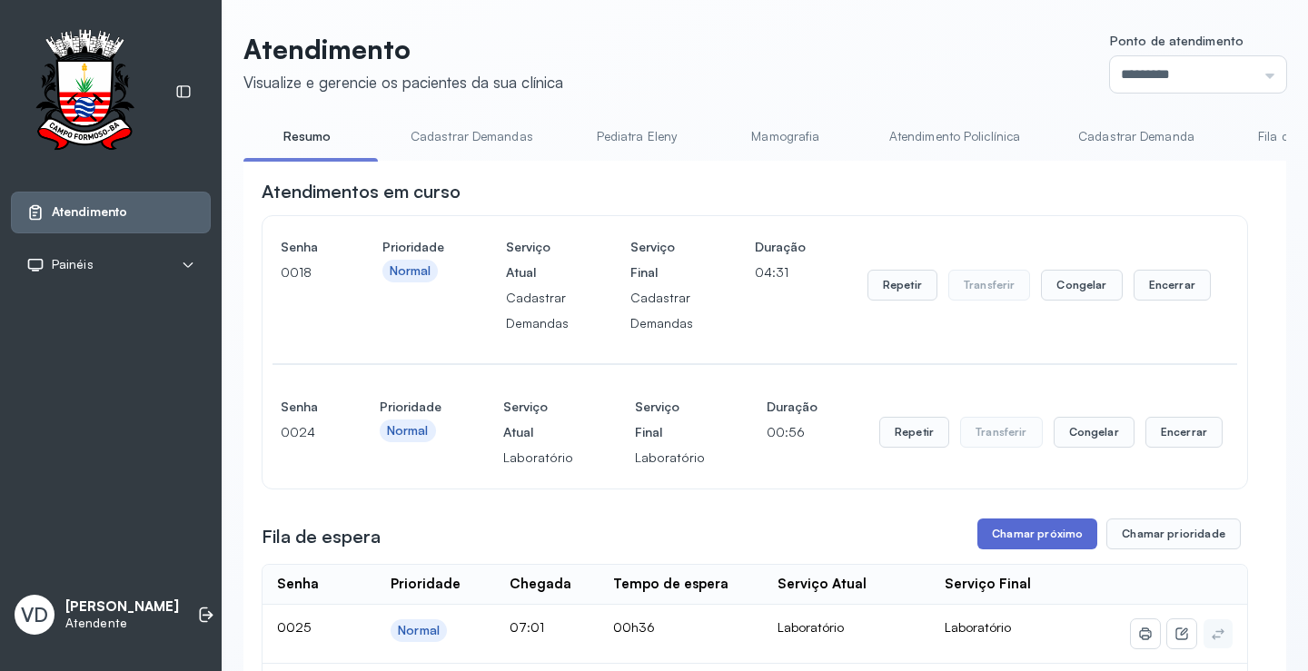
click at [1033, 550] on button "Chamar próximo" at bounding box center [1038, 534] width 120 height 31
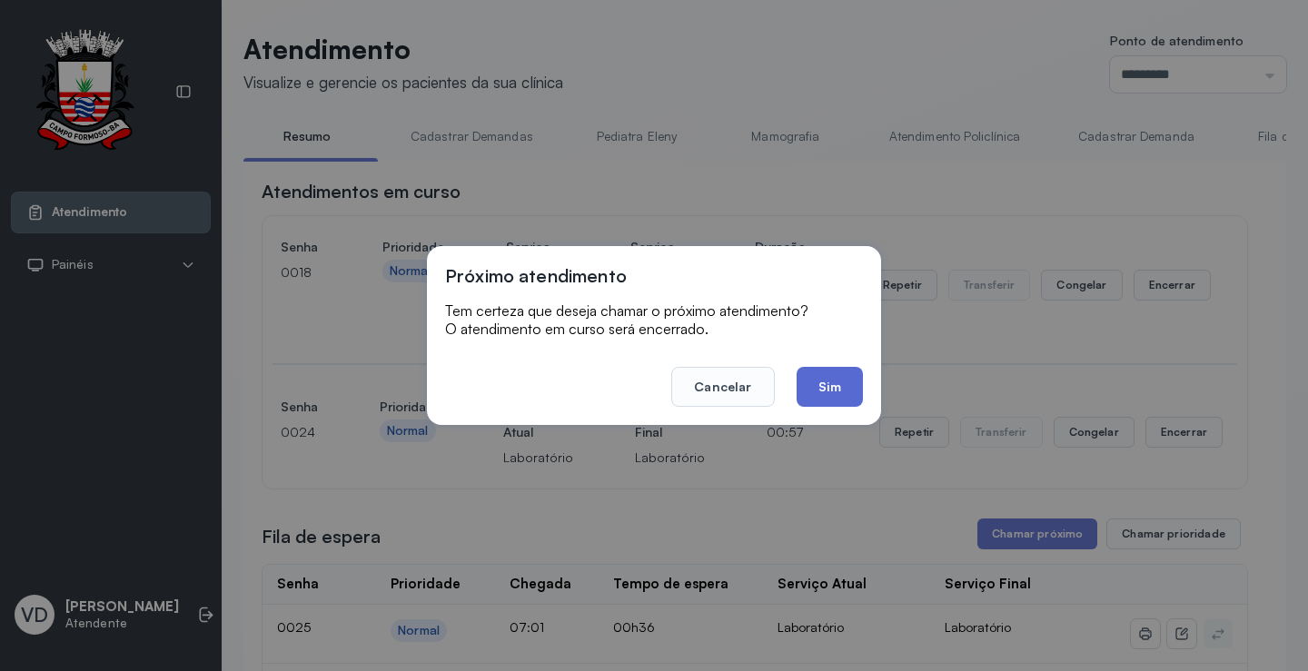
click at [846, 393] on button "Sim" at bounding box center [830, 387] width 66 height 40
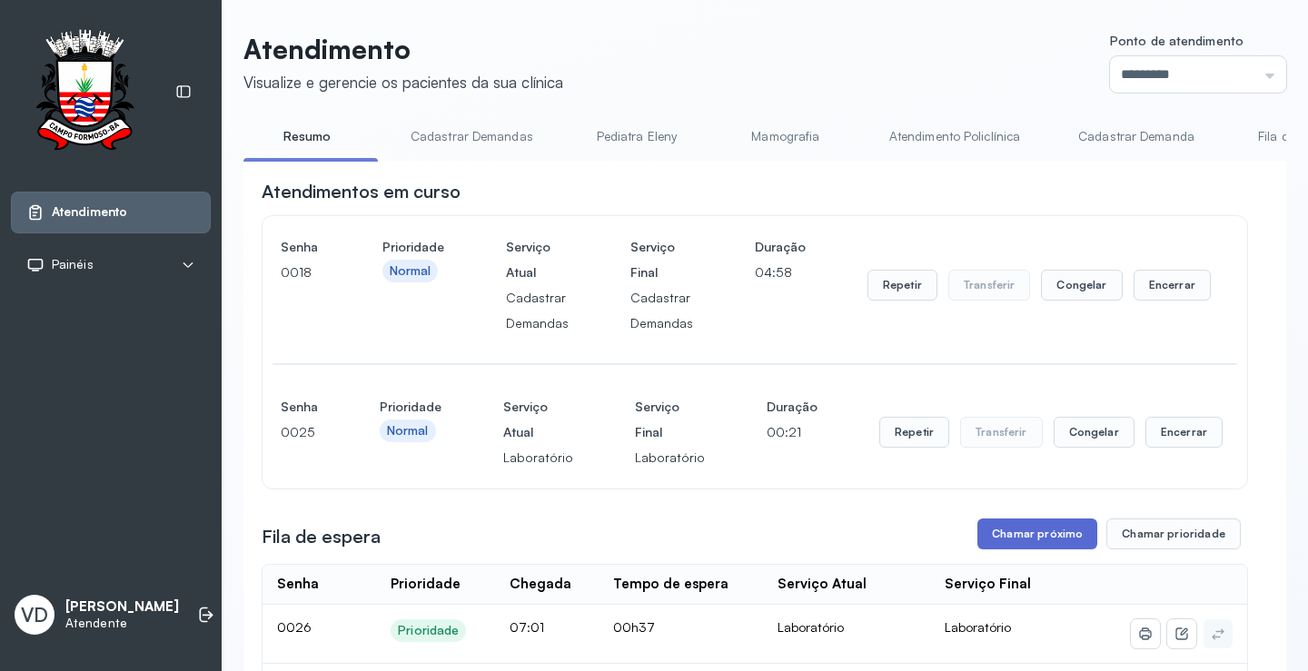
click at [1055, 532] on button "Chamar próximo" at bounding box center [1038, 534] width 120 height 31
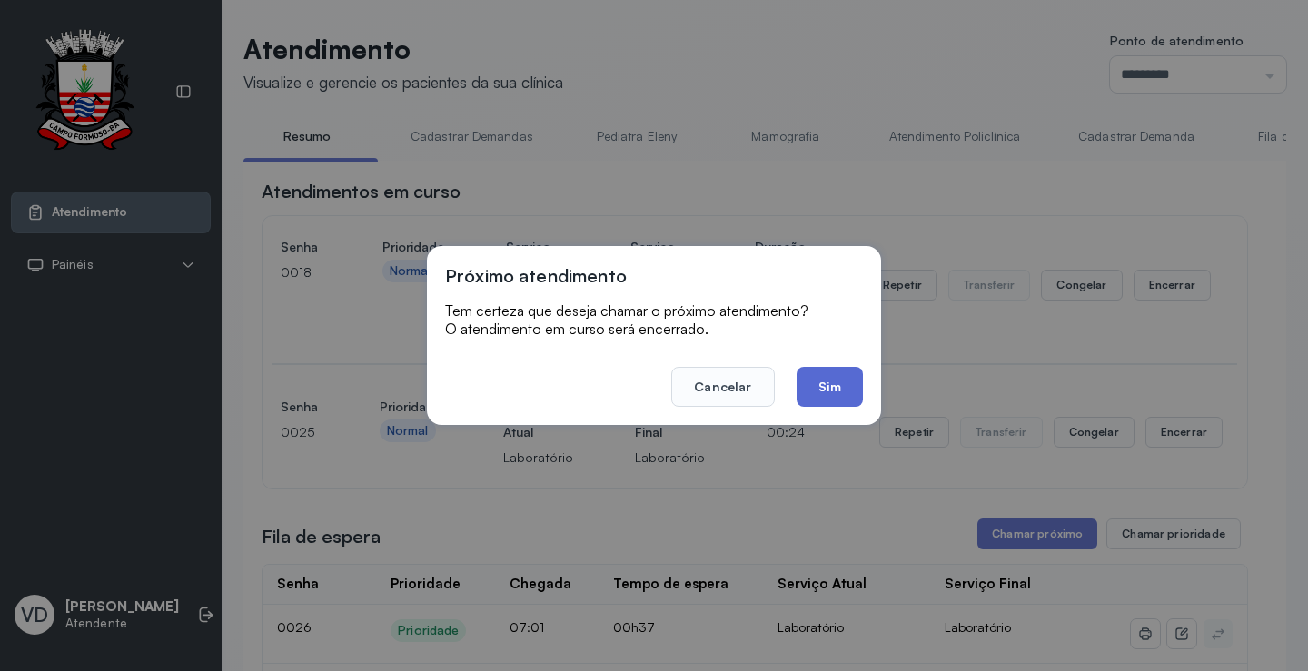
click at [804, 382] on button "Sim" at bounding box center [830, 387] width 66 height 40
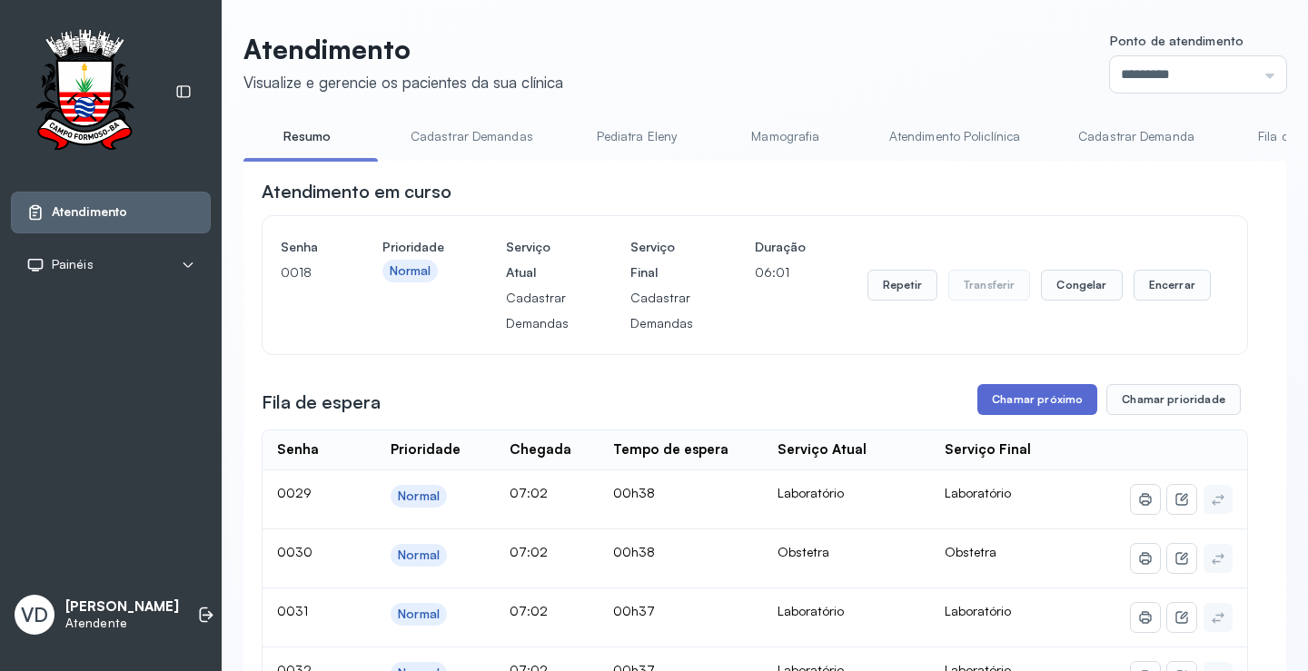
click at [1007, 409] on button "Chamar próximo" at bounding box center [1038, 399] width 120 height 31
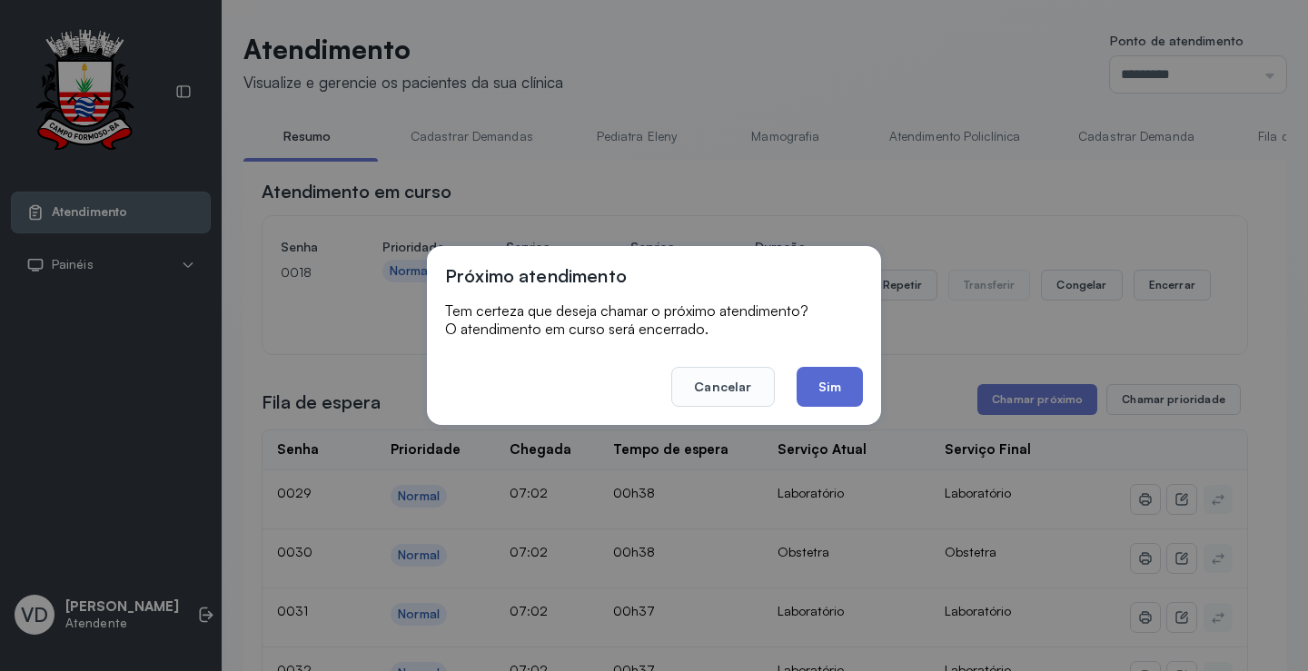
click at [828, 383] on button "Sim" at bounding box center [830, 387] width 66 height 40
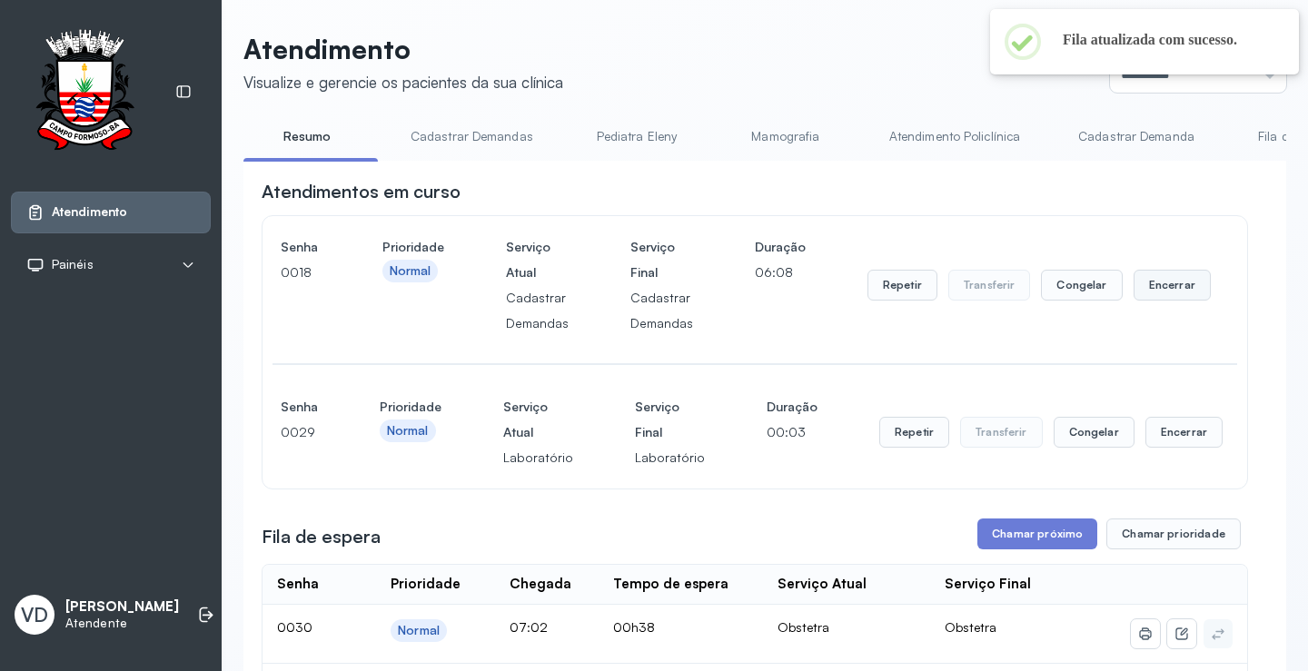
click at [1172, 299] on button "Encerrar" at bounding box center [1172, 285] width 77 height 31
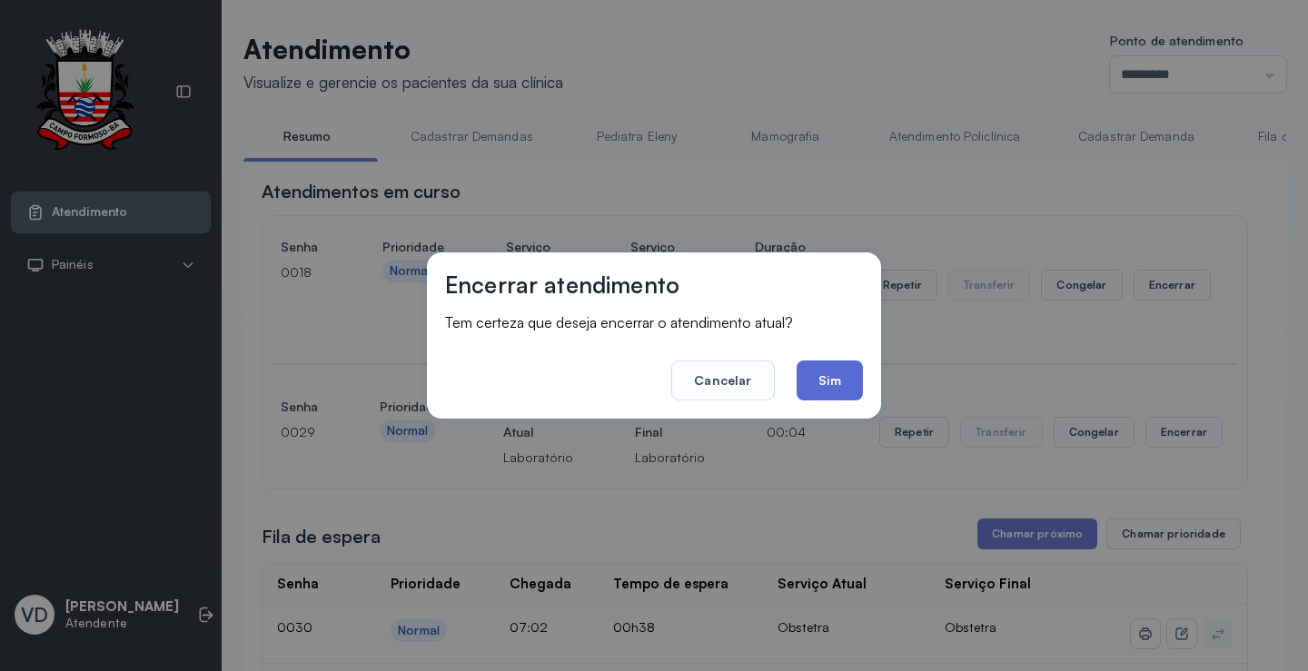
click at [818, 374] on button "Sim" at bounding box center [830, 381] width 66 height 40
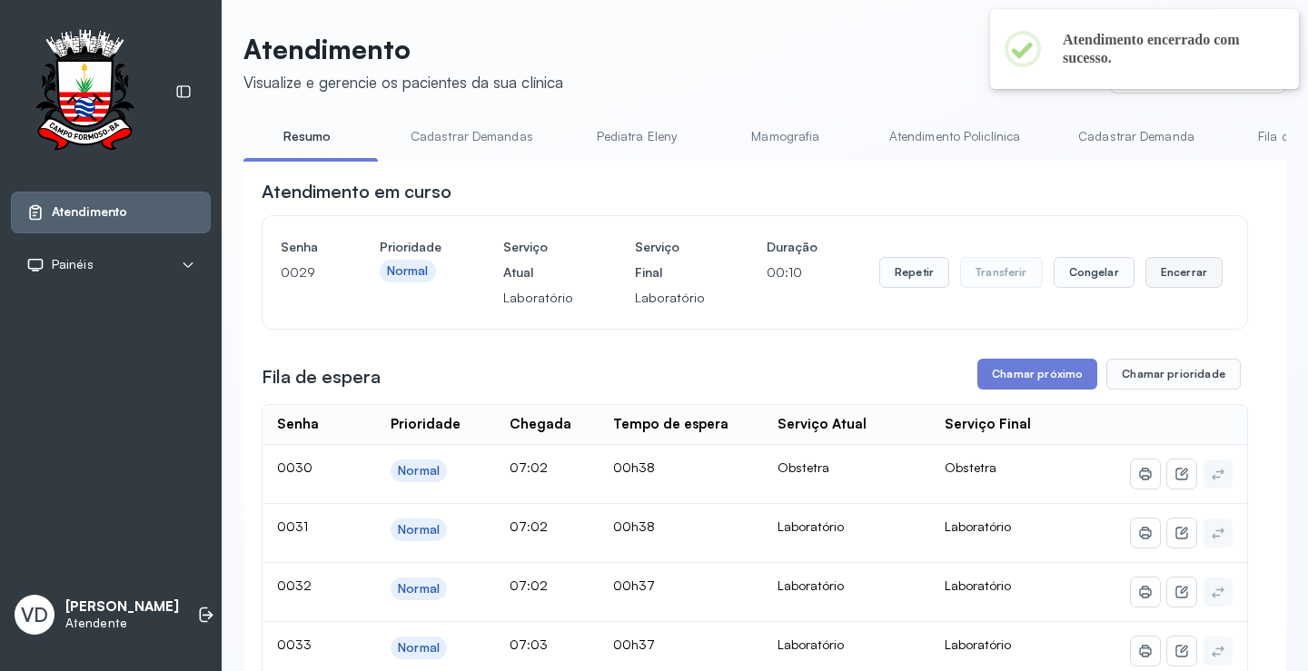
click at [1160, 268] on button "Encerrar" at bounding box center [1184, 272] width 77 height 31
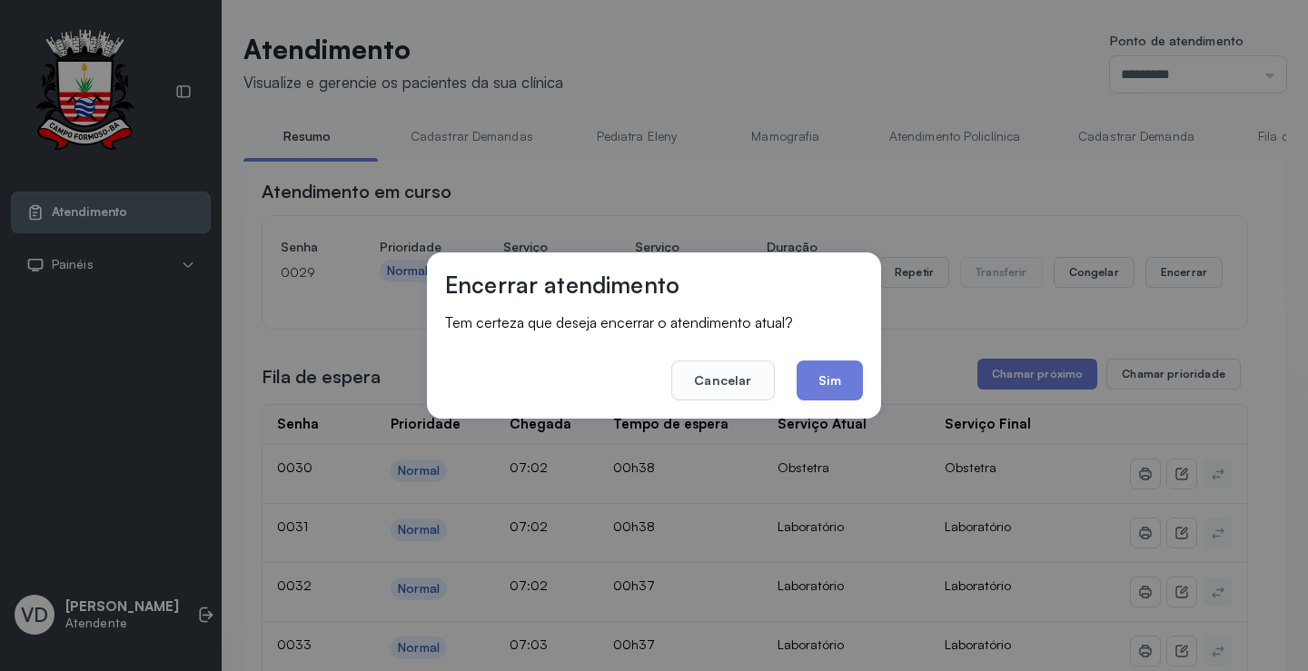
click at [864, 379] on div "Encerrar atendimento Tem certeza que deseja encerrar o atendimento atual? Cance…" at bounding box center [654, 336] width 454 height 166
click at [845, 382] on button "Sim" at bounding box center [830, 381] width 66 height 40
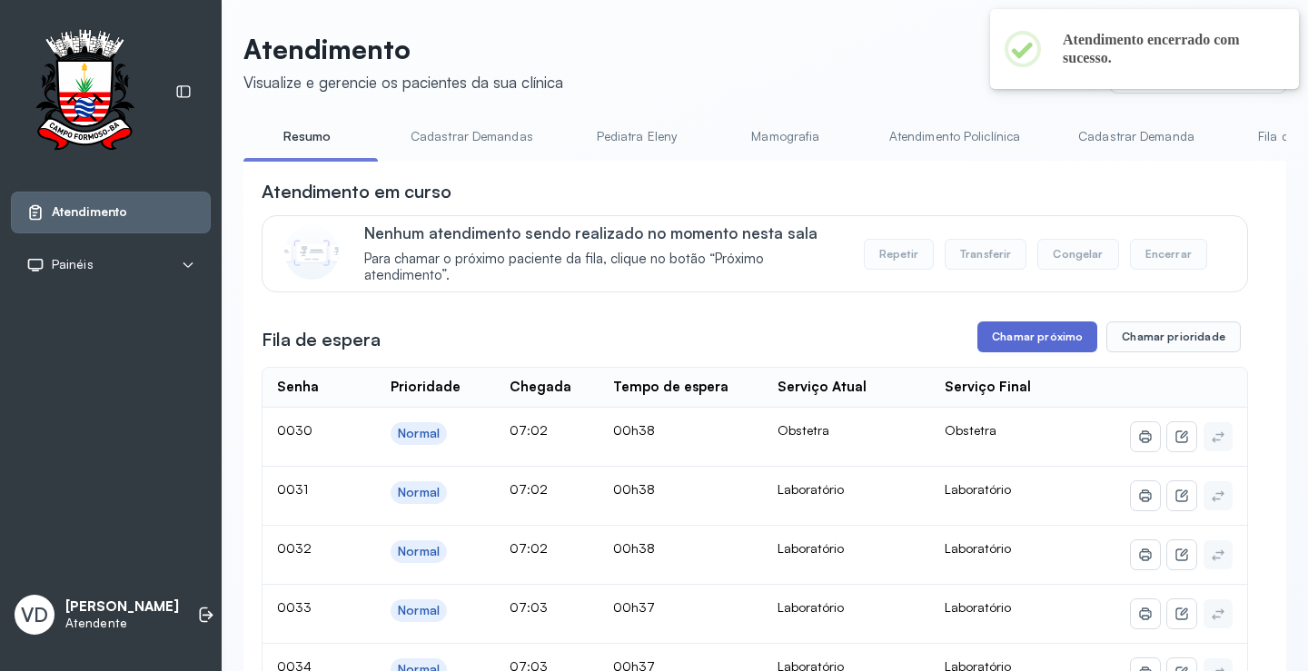
click at [983, 352] on button "Chamar próximo" at bounding box center [1038, 337] width 120 height 31
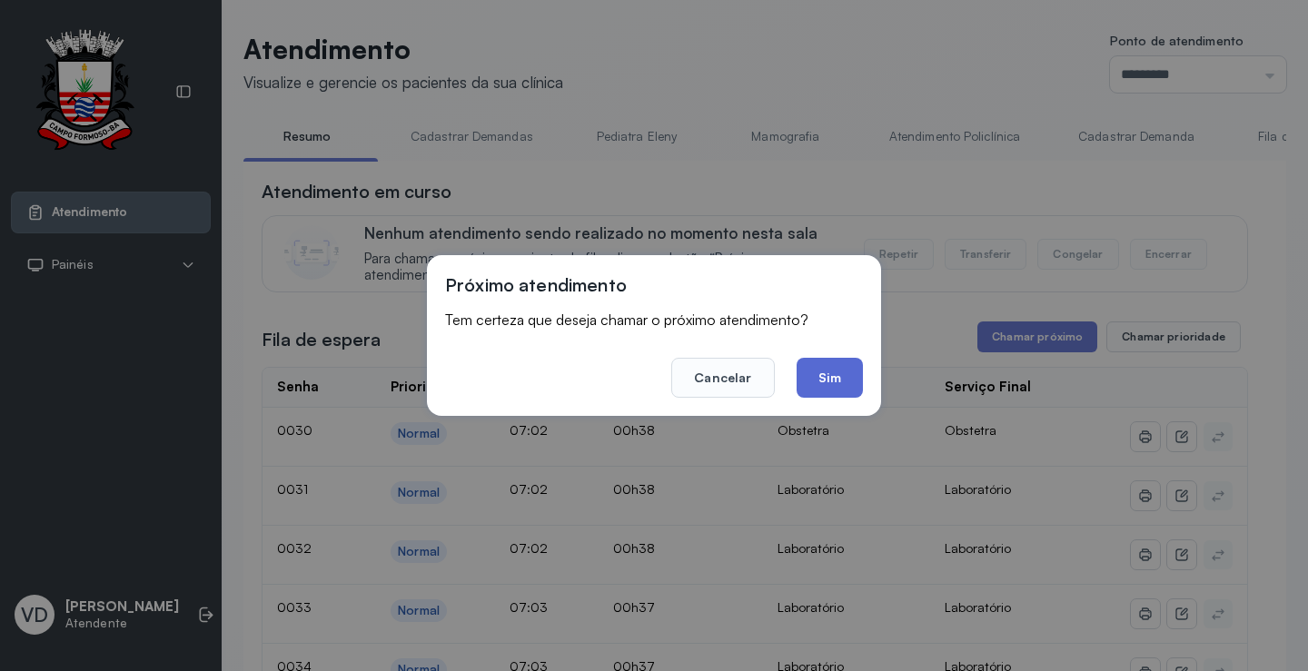
click at [838, 384] on button "Sim" at bounding box center [830, 378] width 66 height 40
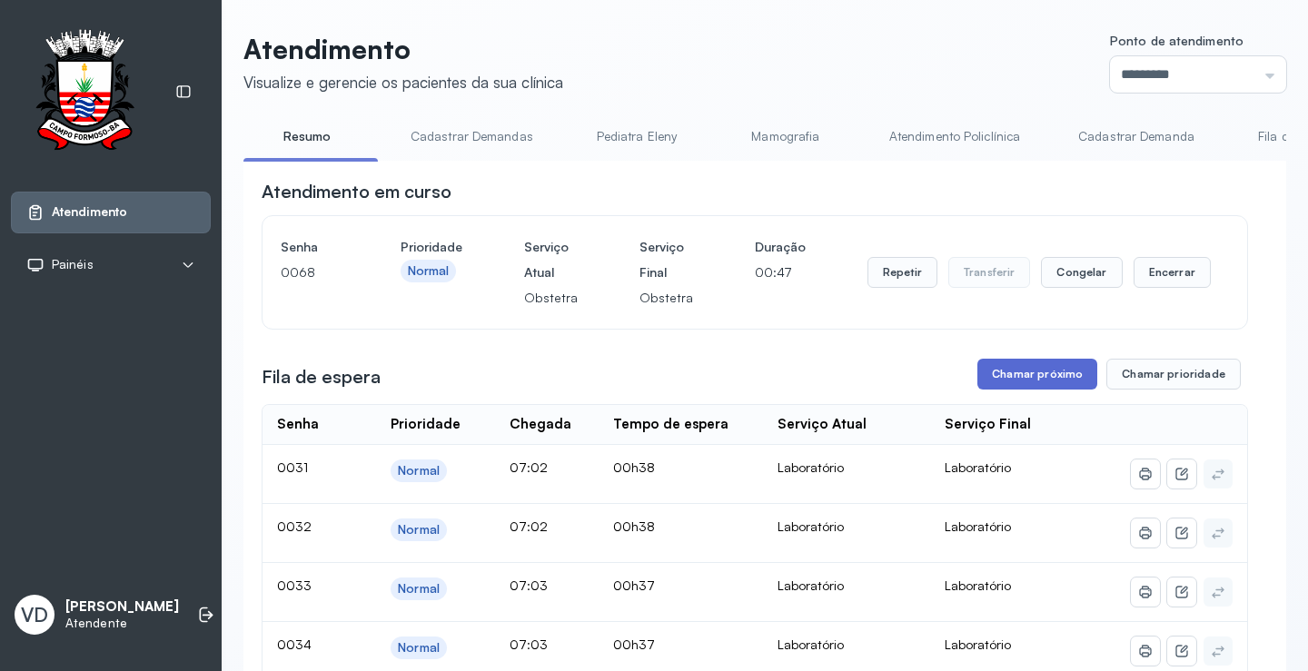
click at [997, 383] on button "Chamar próximo" at bounding box center [1038, 374] width 120 height 31
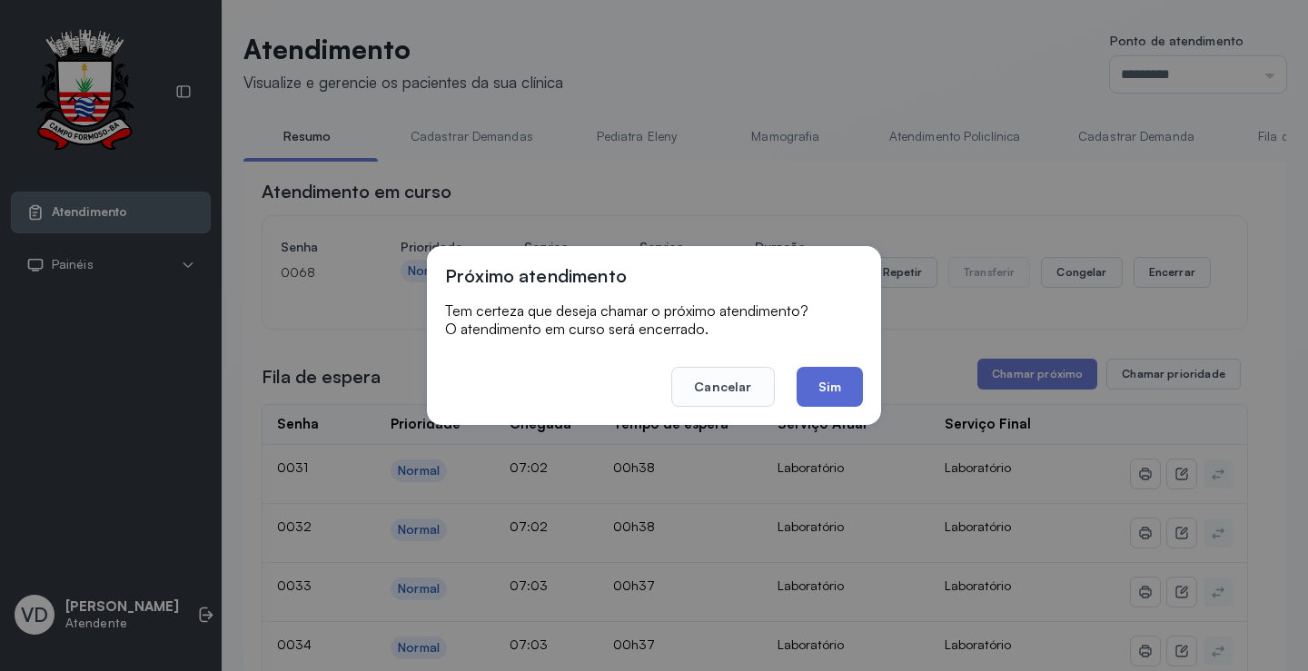
click at [837, 391] on button "Sim" at bounding box center [830, 387] width 66 height 40
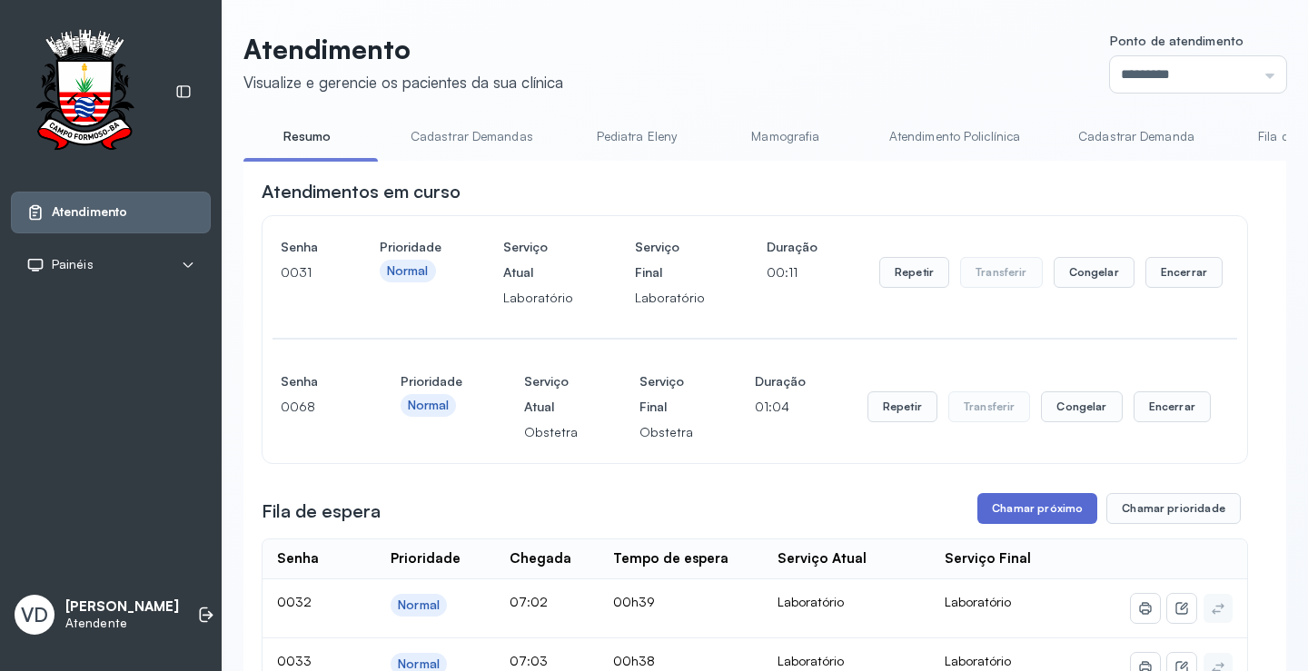
click at [999, 507] on button "Chamar próximo" at bounding box center [1038, 508] width 120 height 31
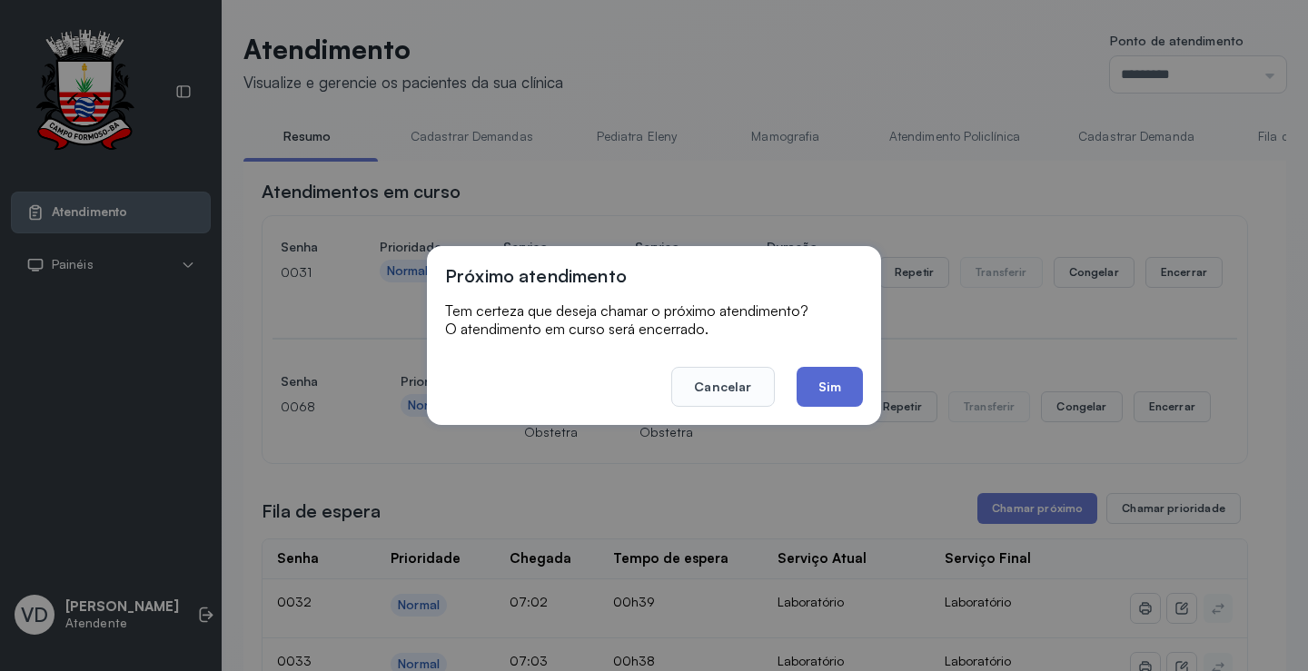
click at [845, 388] on button "Sim" at bounding box center [830, 387] width 66 height 40
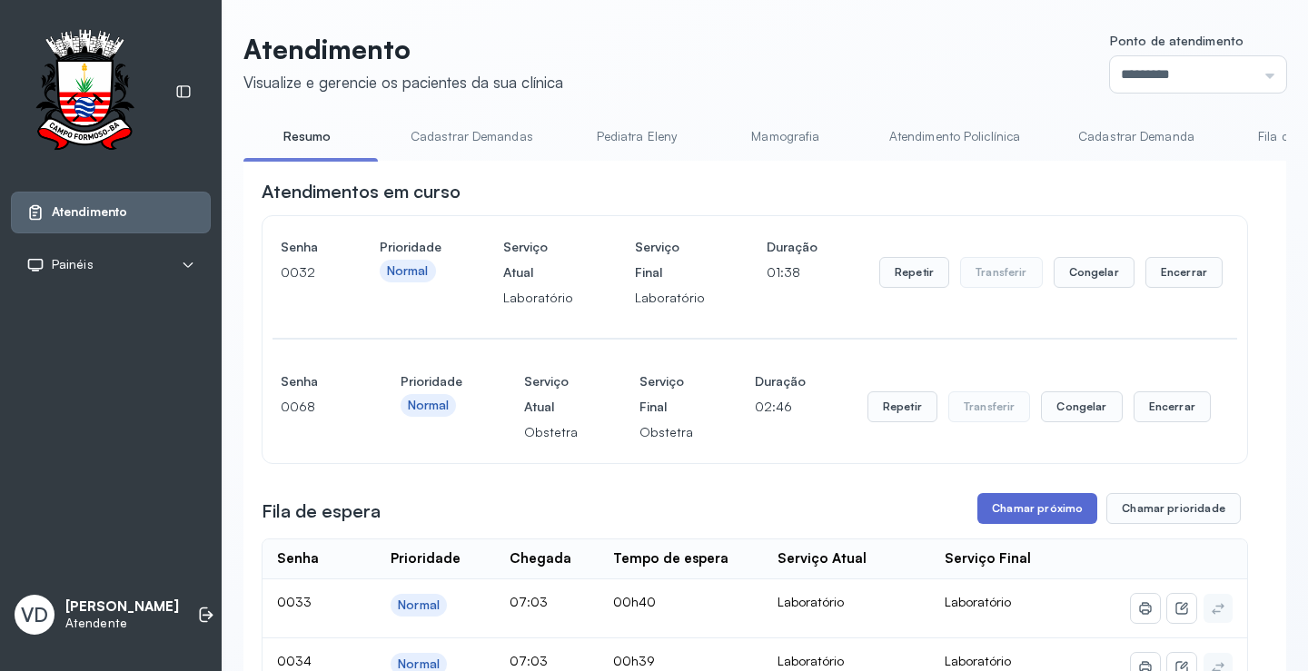
click at [1037, 509] on button "Chamar próximo" at bounding box center [1038, 508] width 120 height 31
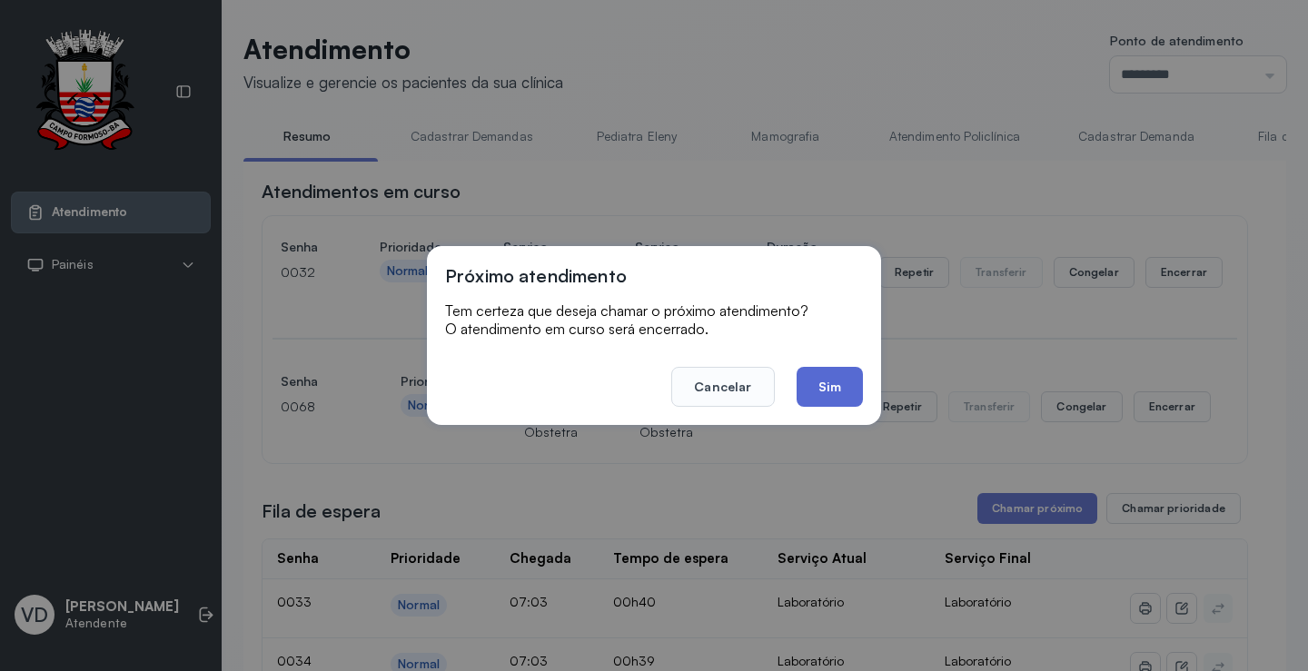
click at [817, 375] on button "Sim" at bounding box center [830, 387] width 66 height 40
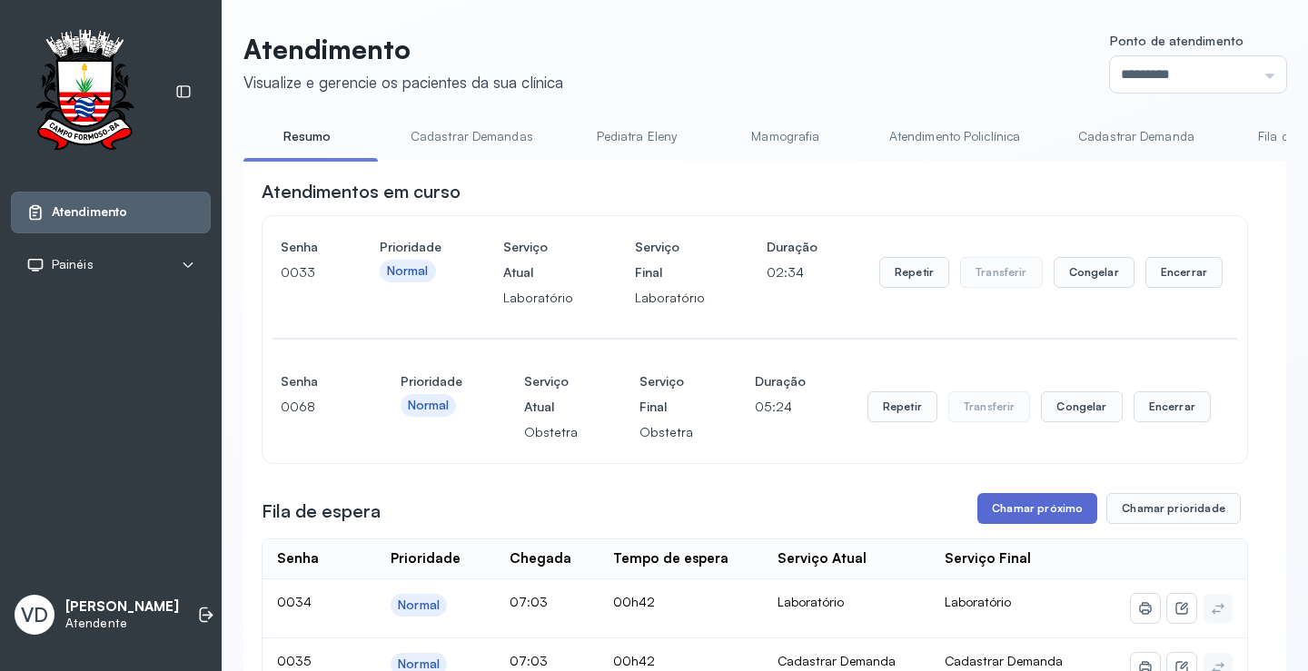
click at [1063, 520] on button "Chamar próximo" at bounding box center [1038, 508] width 120 height 31
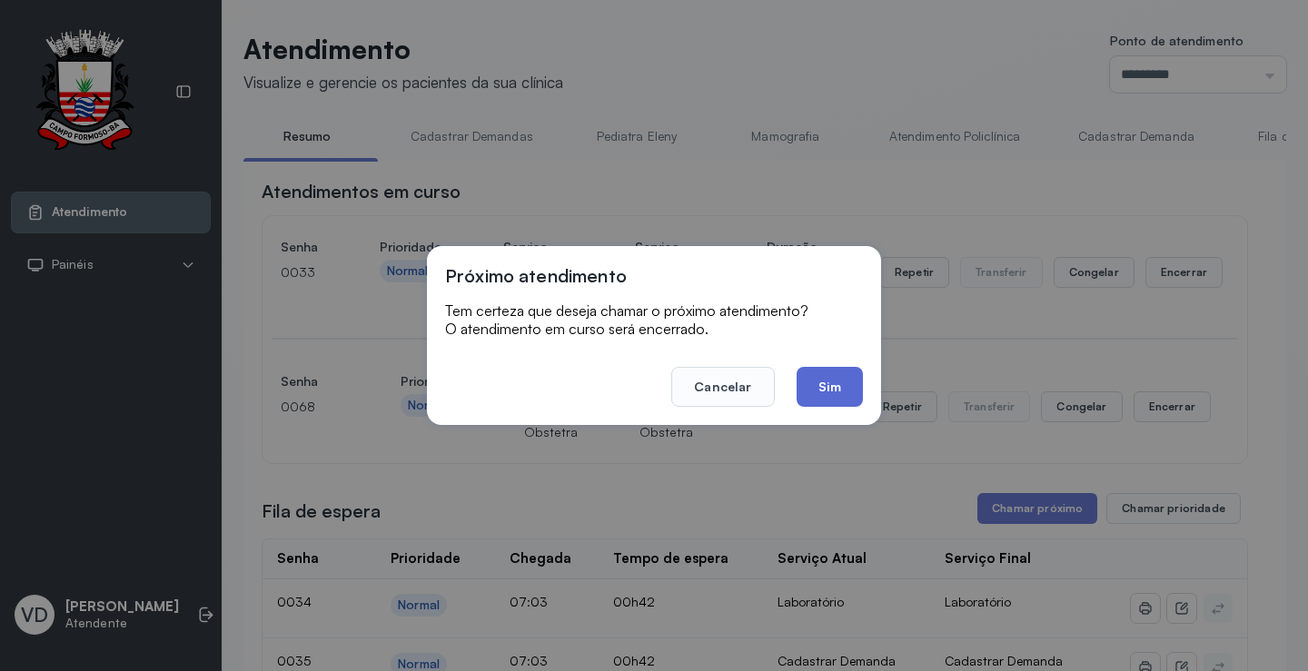
click at [829, 389] on button "Sim" at bounding box center [830, 387] width 66 height 40
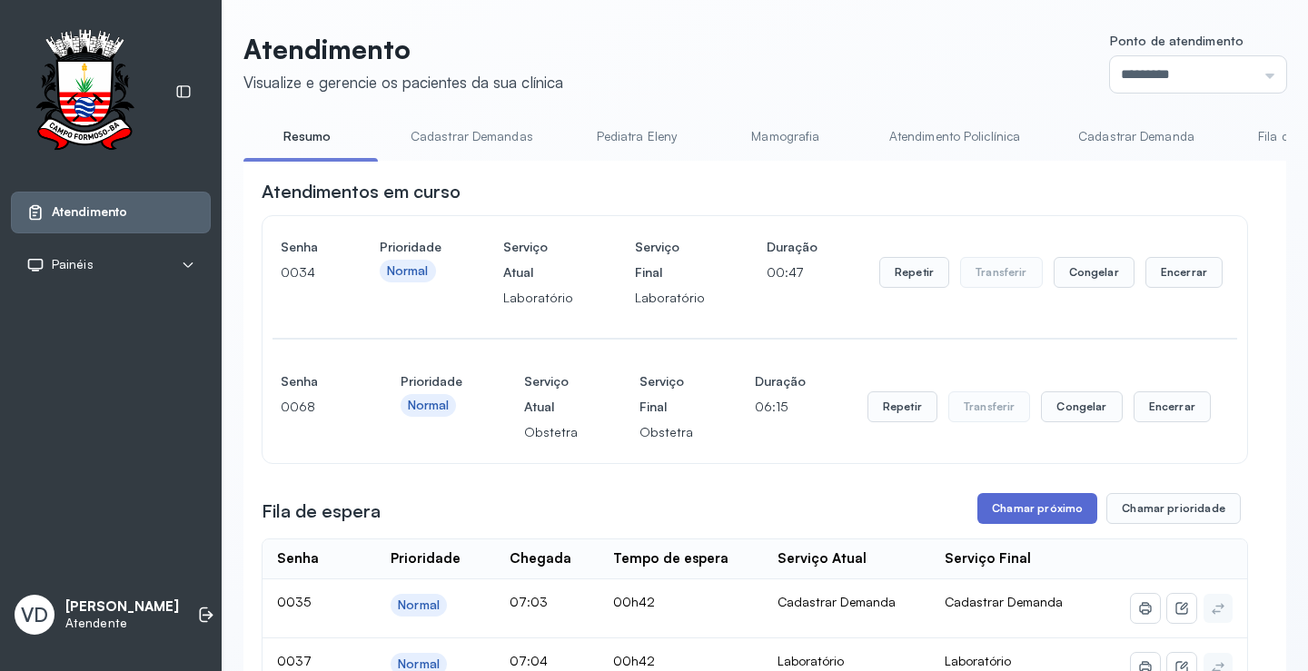
click at [1038, 514] on button "Chamar próximo" at bounding box center [1038, 508] width 120 height 31
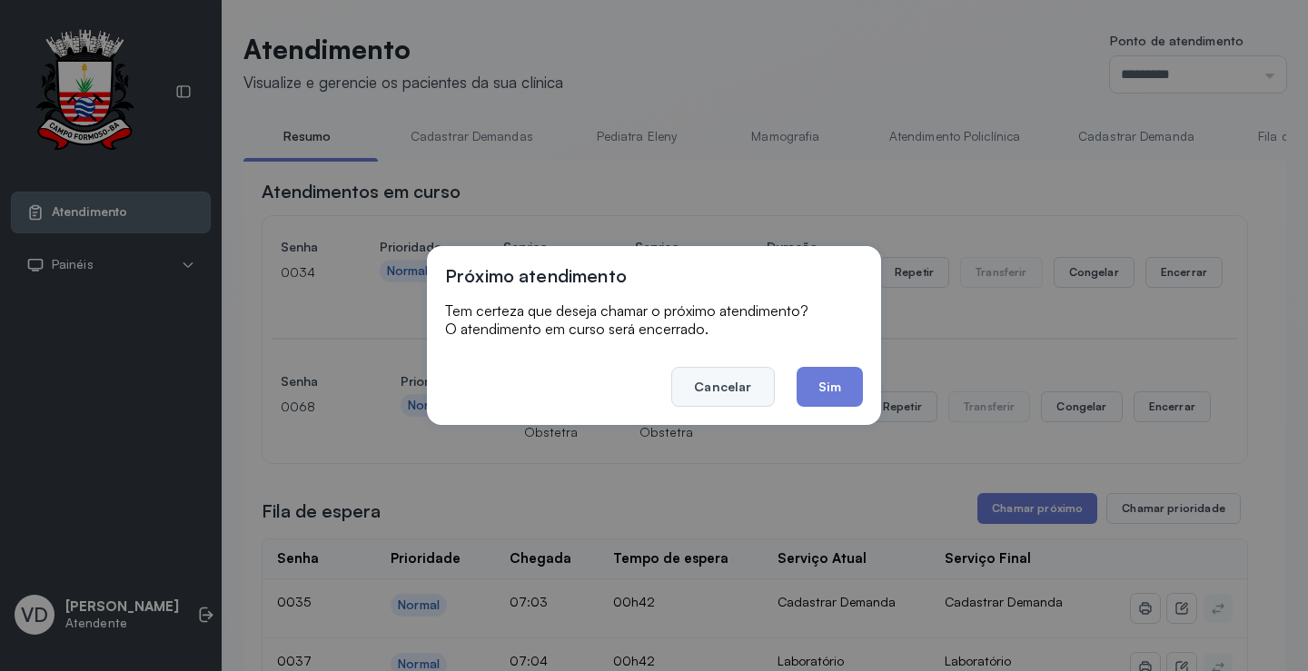
click at [762, 371] on button "Cancelar" at bounding box center [722, 387] width 103 height 40
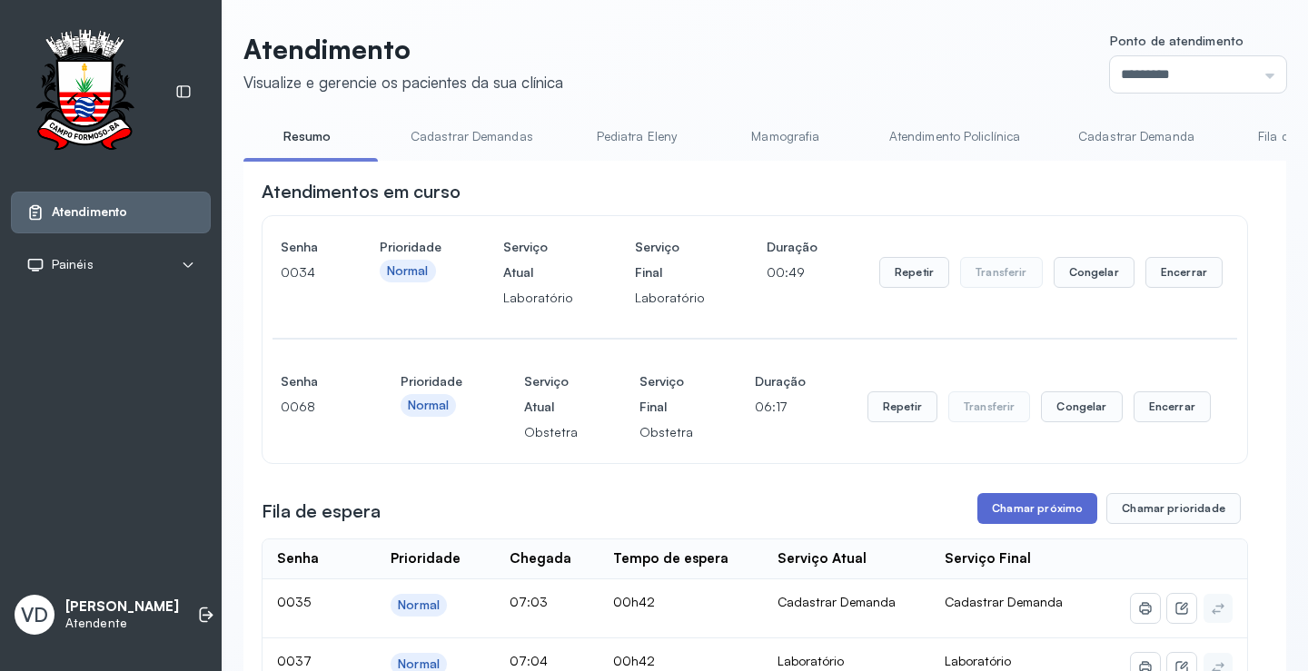
click at [1071, 518] on button "Chamar próximo" at bounding box center [1038, 508] width 120 height 31
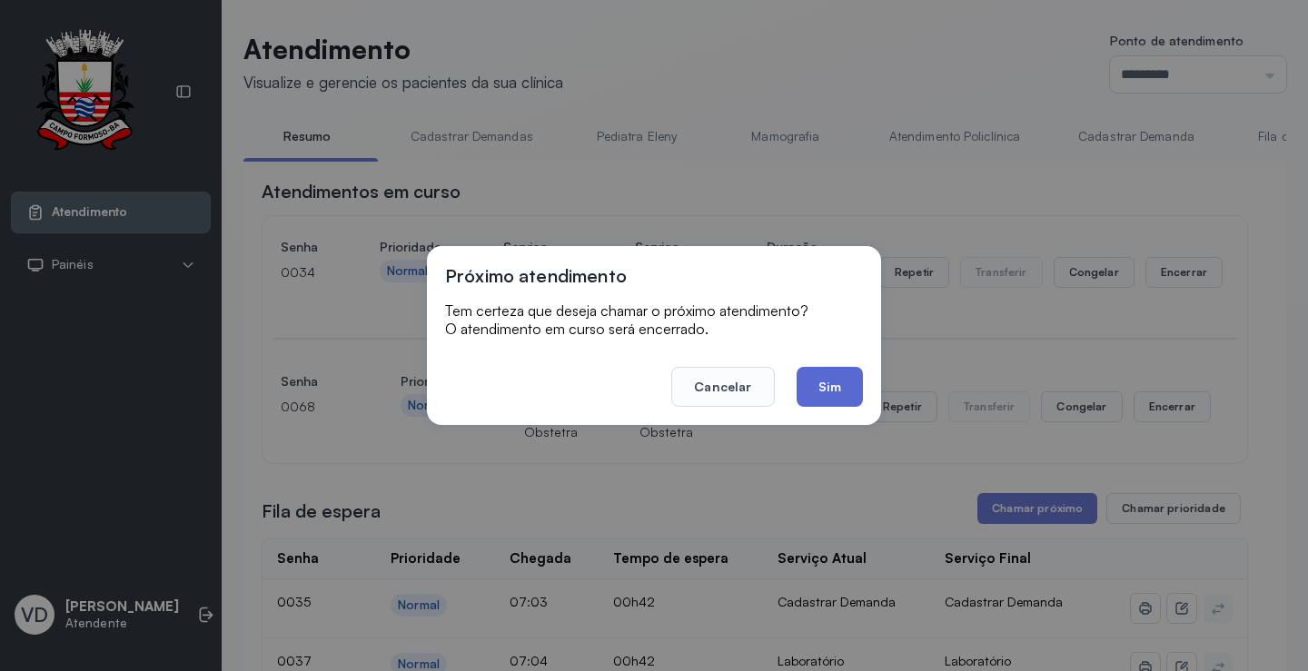
click at [820, 401] on button "Sim" at bounding box center [830, 387] width 66 height 40
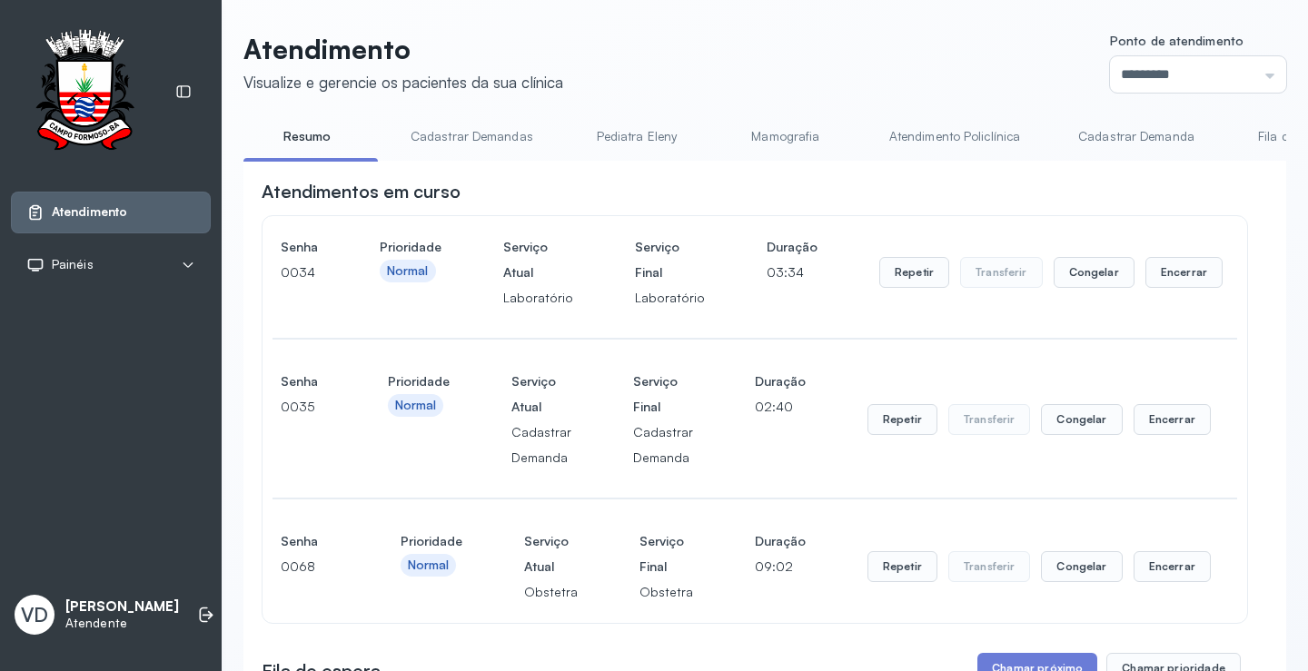
scroll to position [363, 0]
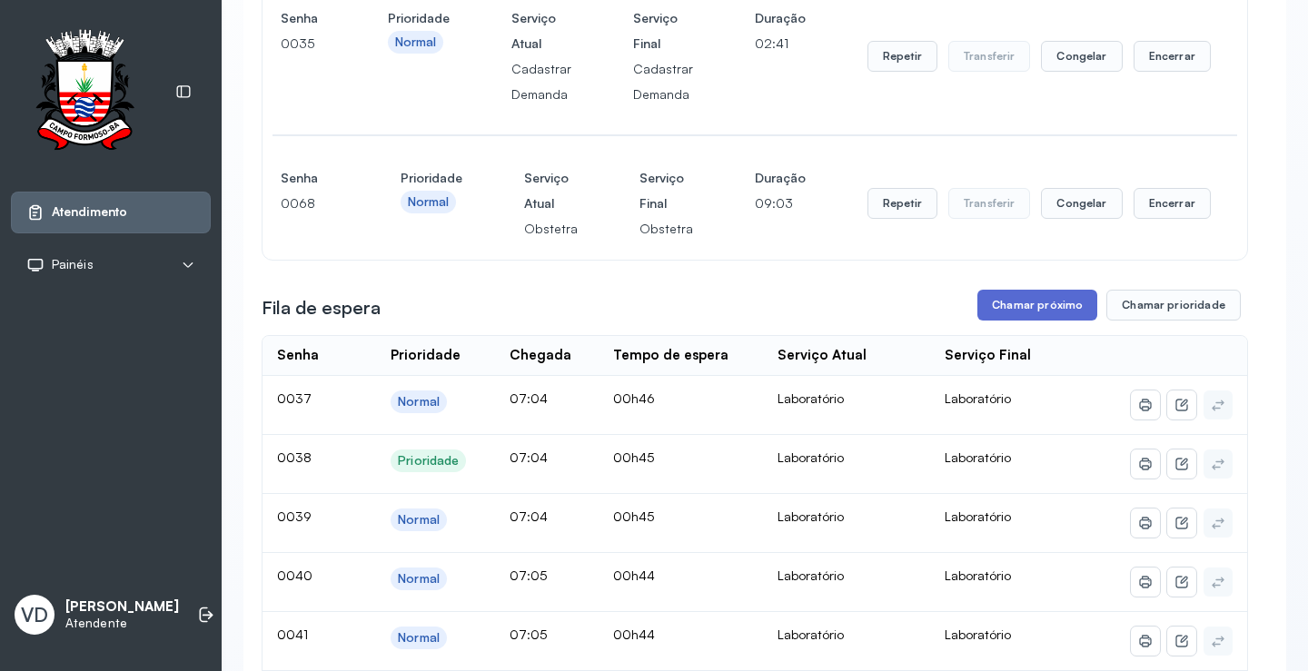
click at [1048, 311] on button "Chamar próximo" at bounding box center [1038, 305] width 120 height 31
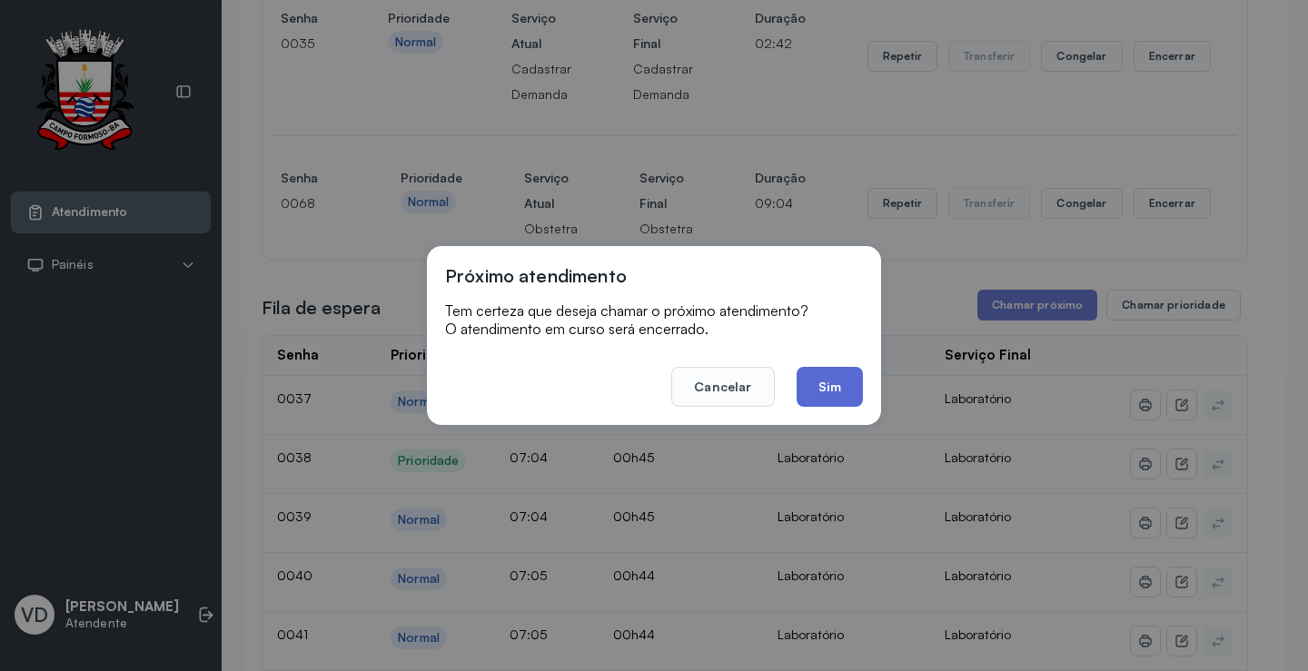
click at [821, 386] on button "Sim" at bounding box center [830, 387] width 66 height 40
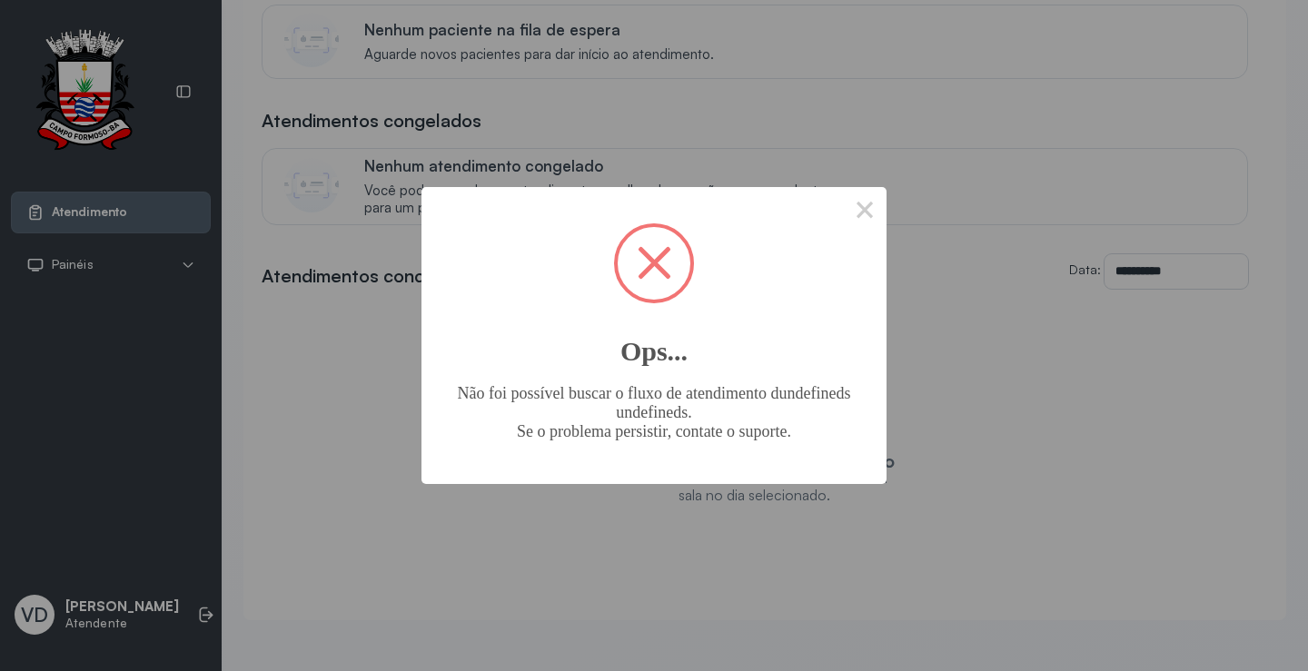
click at [665, 273] on span at bounding box center [655, 263] width 34 height 34
click at [865, 205] on button "×" at bounding box center [865, 209] width 44 height 44
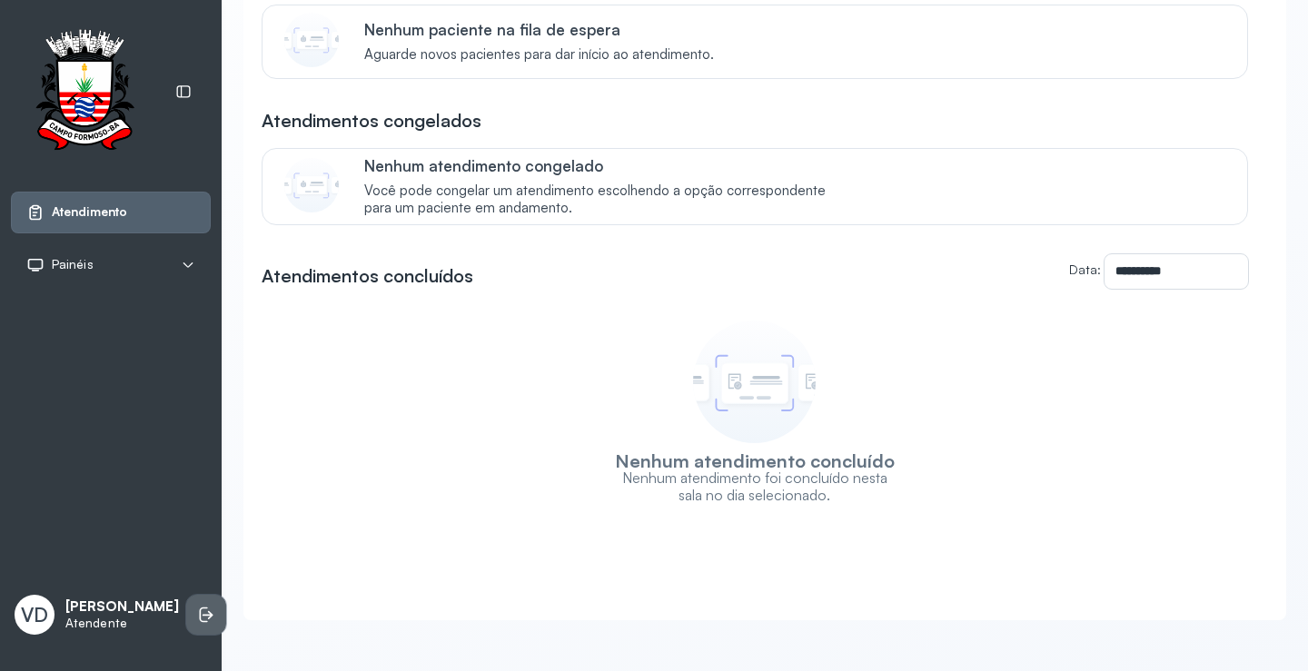
click at [197, 606] on icon at bounding box center [206, 615] width 18 height 18
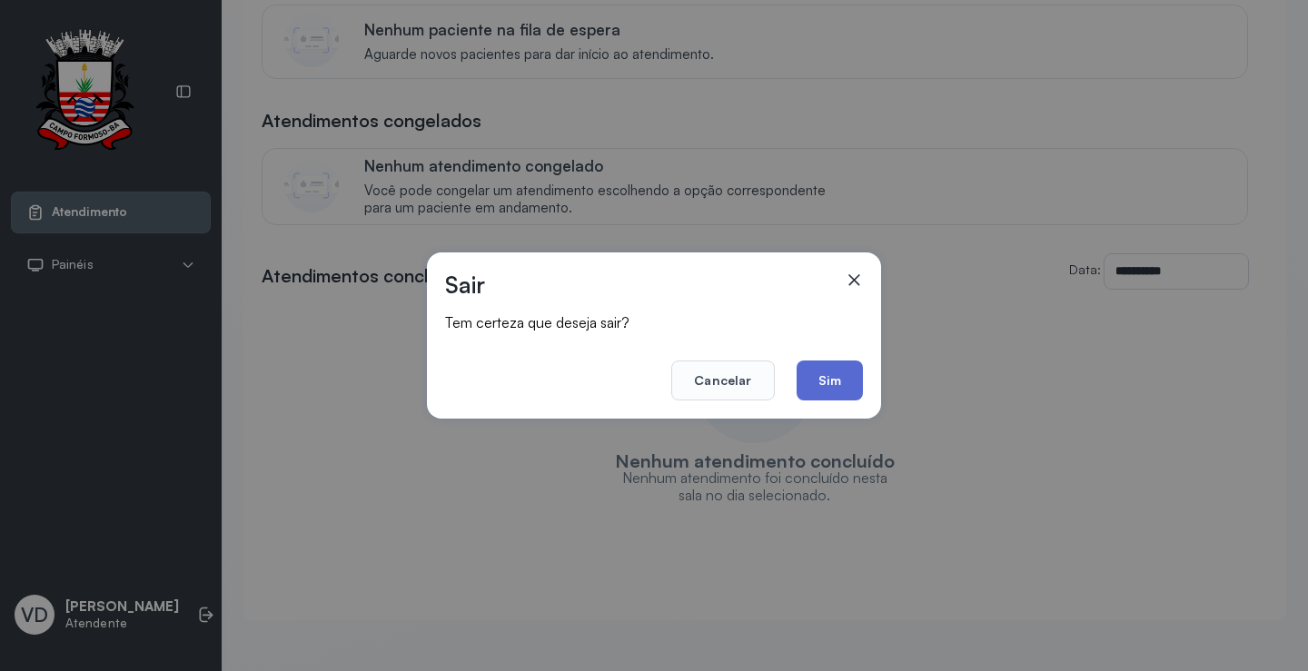
click at [830, 392] on button "Sim" at bounding box center [830, 381] width 66 height 40
